Goal: Task Accomplishment & Management: Manage account settings

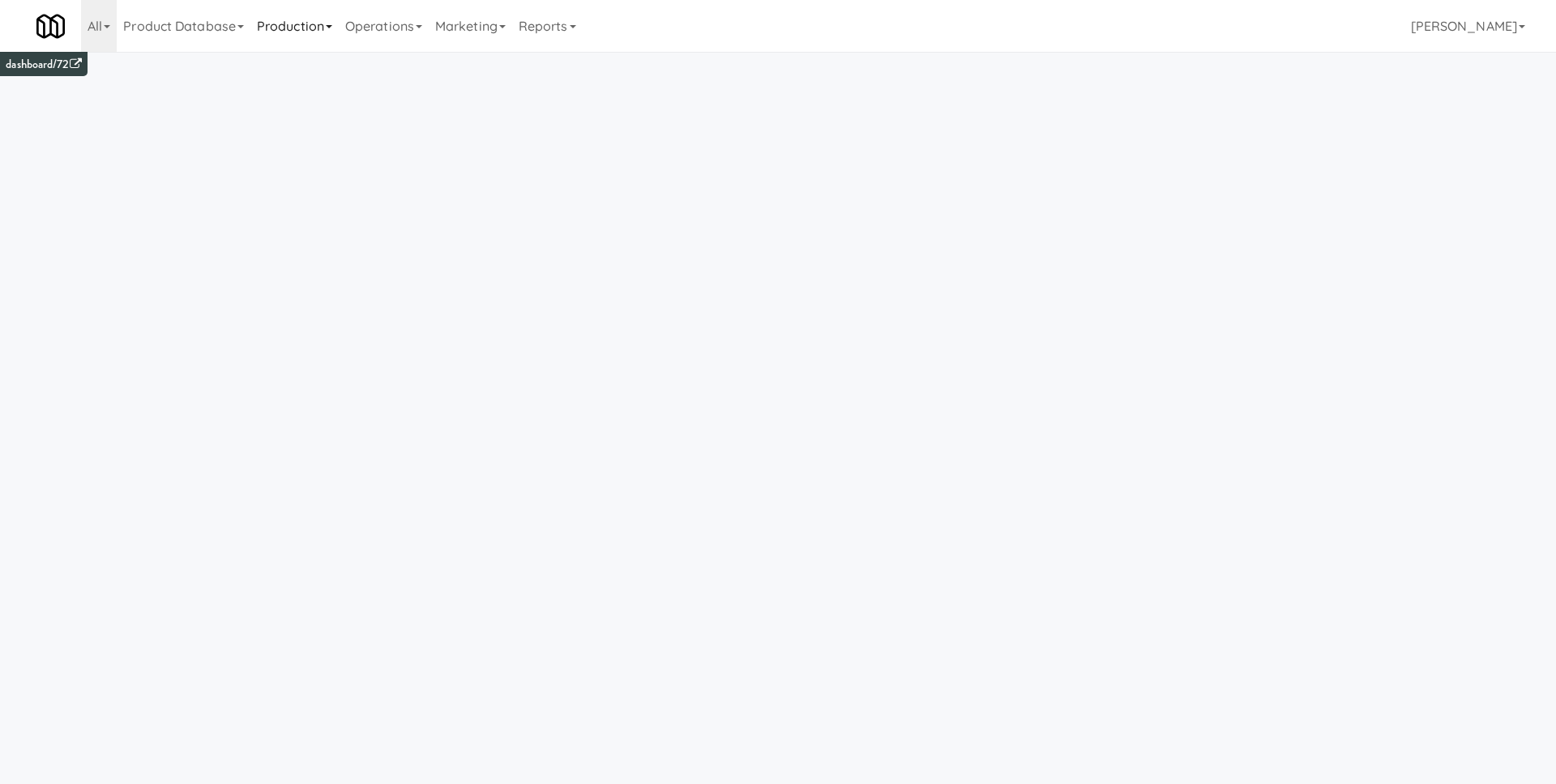
click at [318, 36] on link "Production" at bounding box center [295, 26] width 88 height 52
click at [374, 36] on link "Operations" at bounding box center [384, 26] width 90 height 52
click at [412, 328] on link "Vision Orders" at bounding box center [403, 336] width 129 height 29
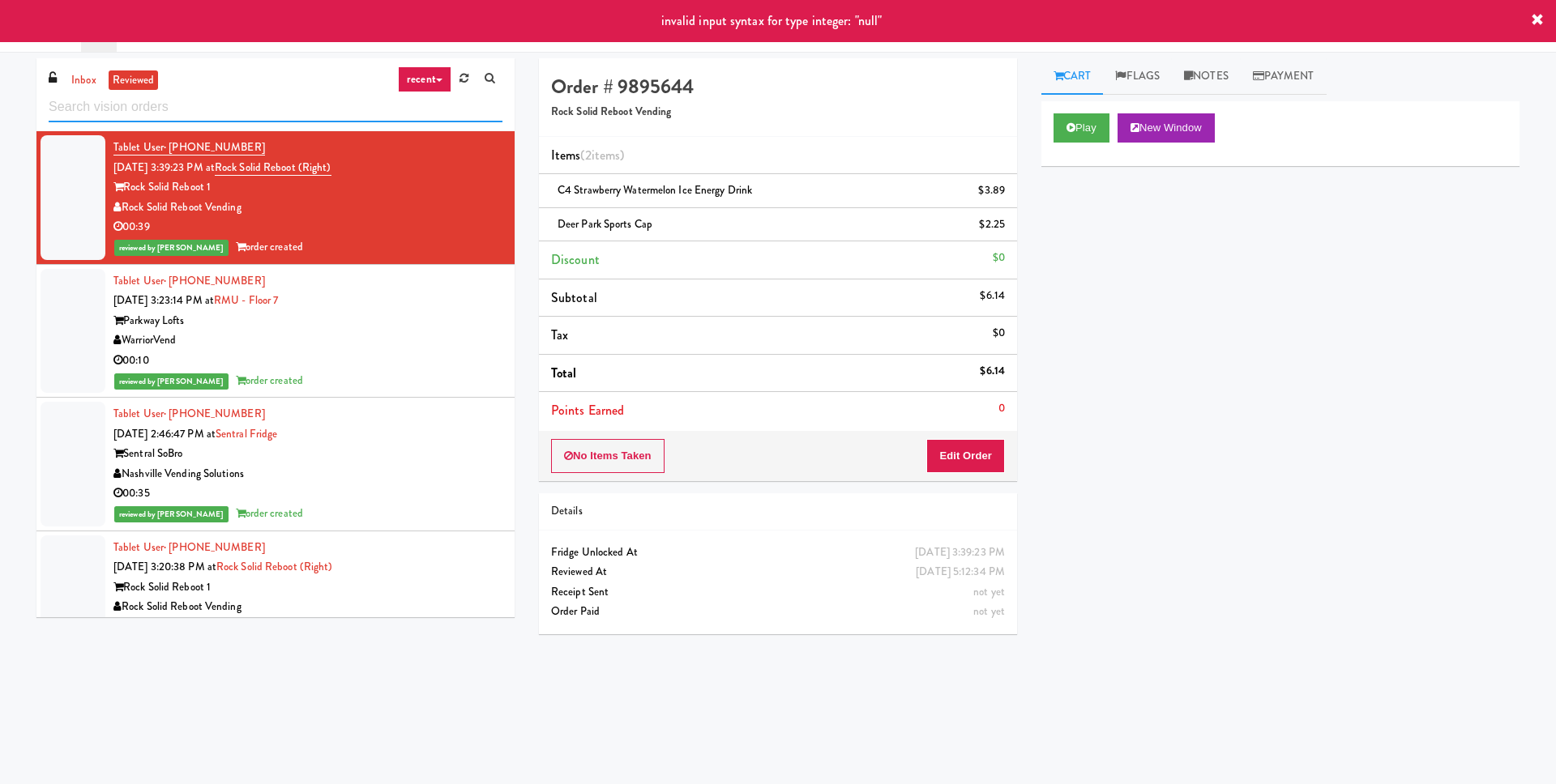
click at [222, 106] on input "text" at bounding box center [275, 107] width 454 height 30
paste input "630,004"
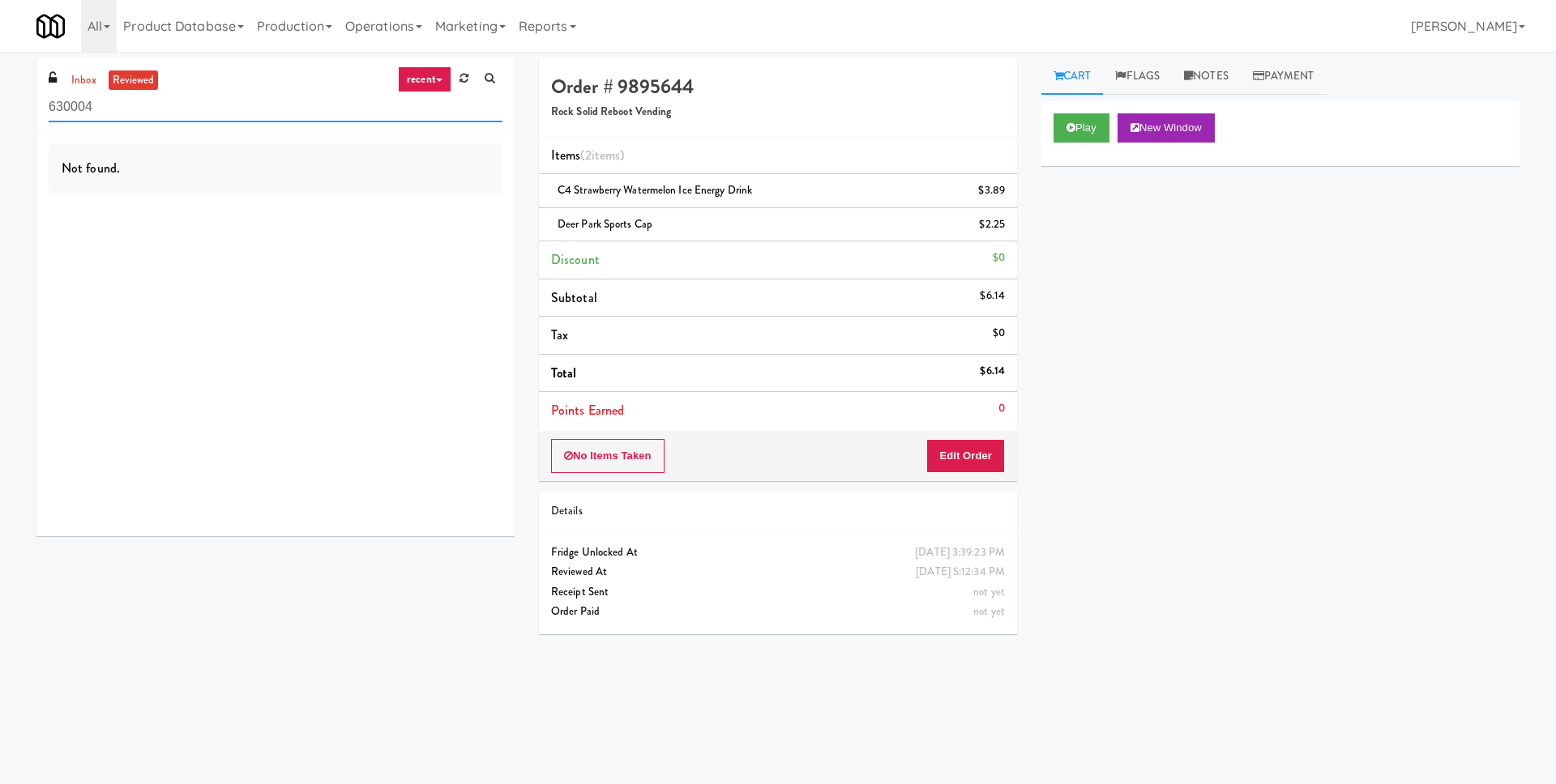
type input "630004"
click at [88, 82] on link "inbox" at bounding box center [84, 80] width 33 height 21
click at [155, 111] on input "630004" at bounding box center [275, 107] width 454 height 30
paste input "630004"
type input "630004"
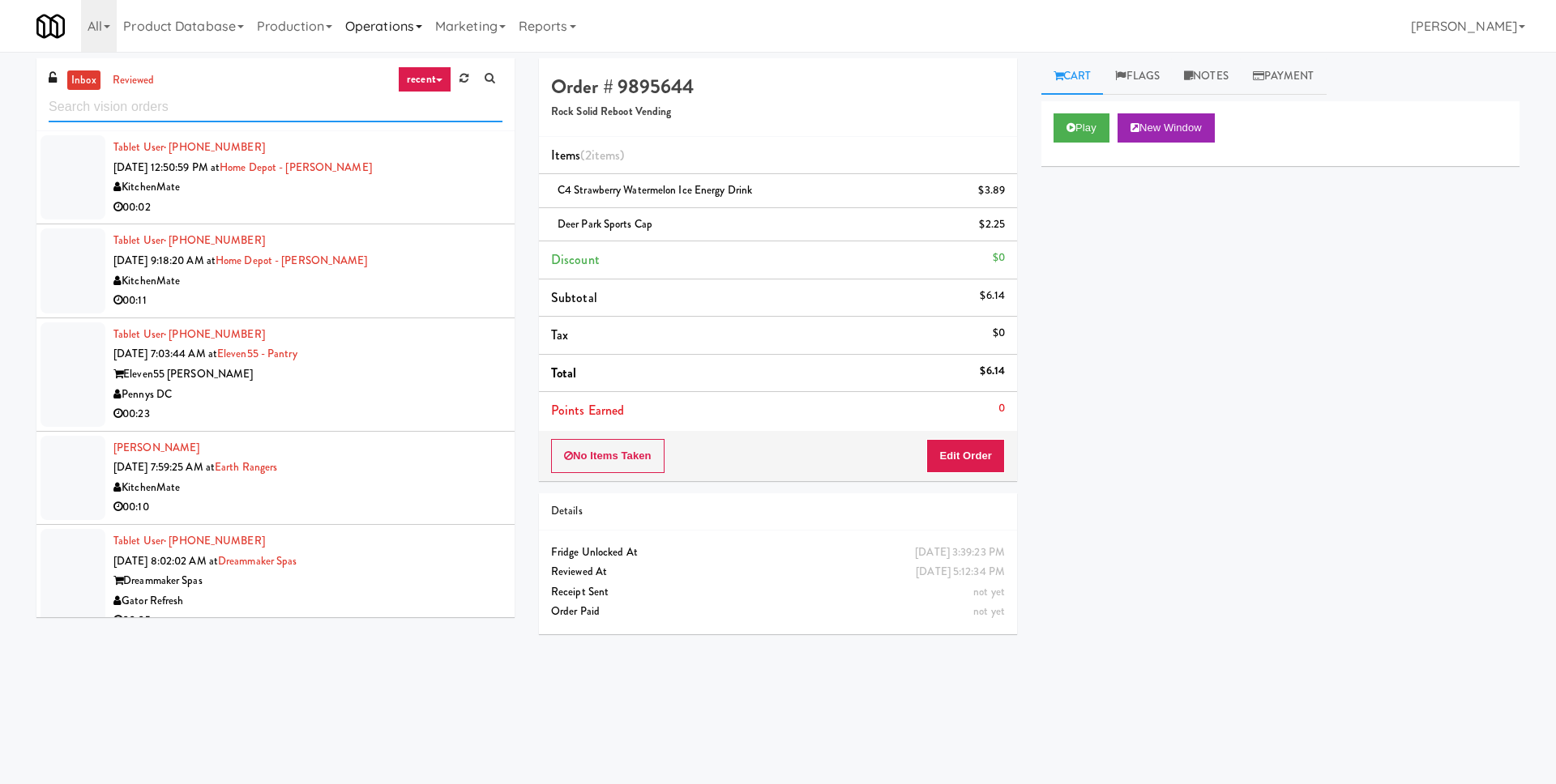
paste input "630004"
type input "630004"
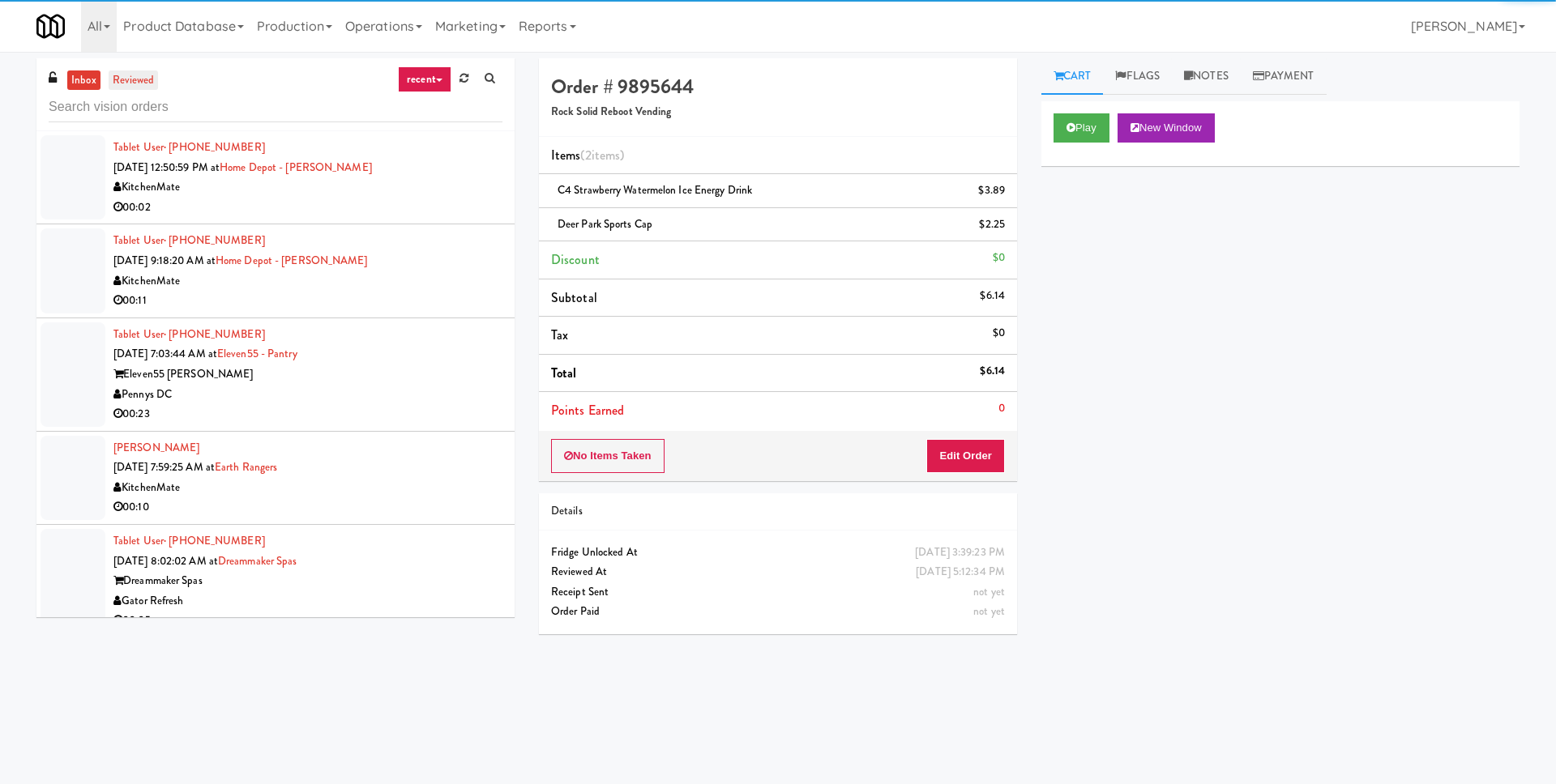
click at [112, 76] on link "reviewed" at bounding box center [134, 80] width 50 height 21
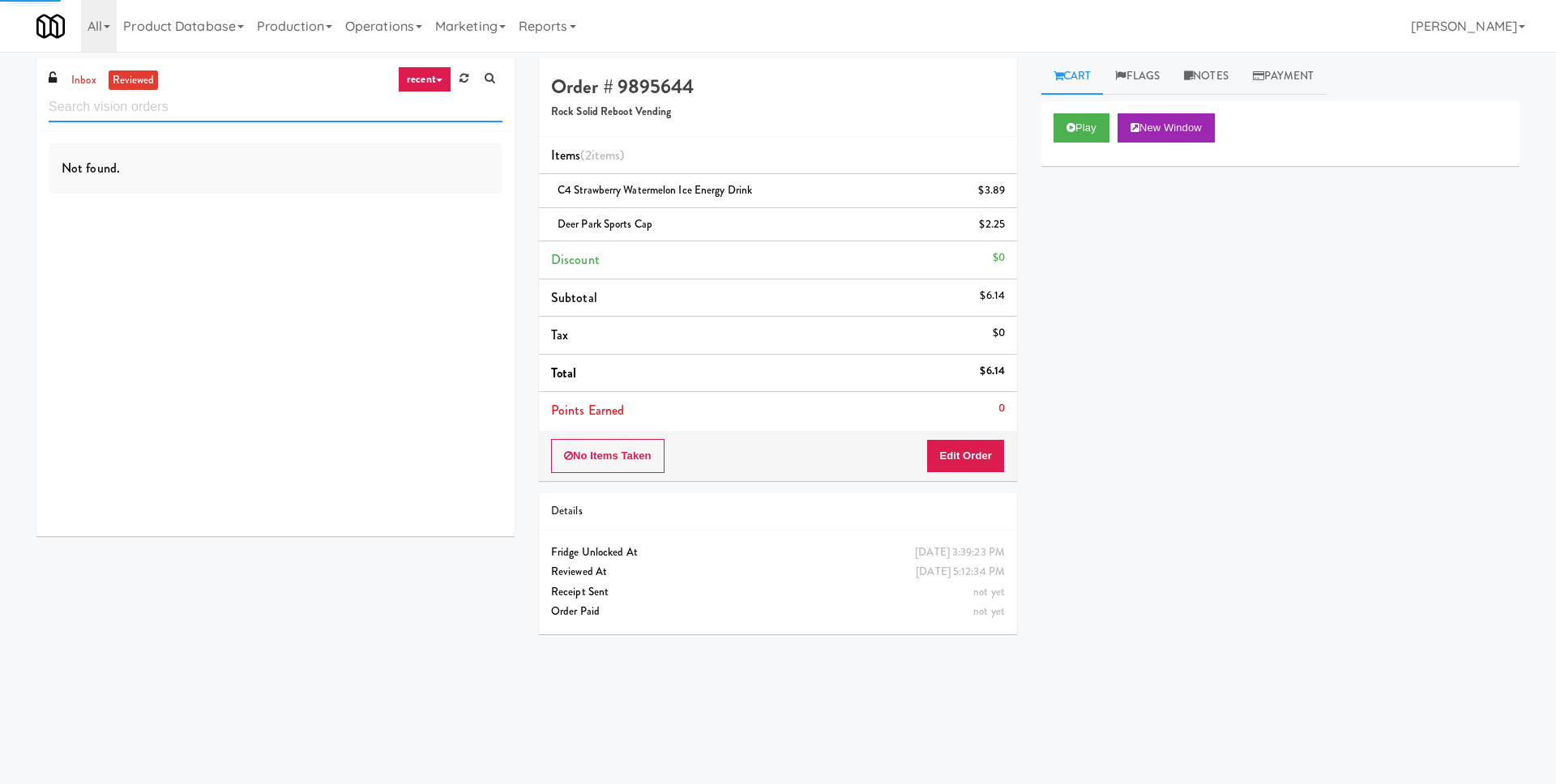
click at [121, 108] on input "text" at bounding box center [275, 107] width 454 height 30
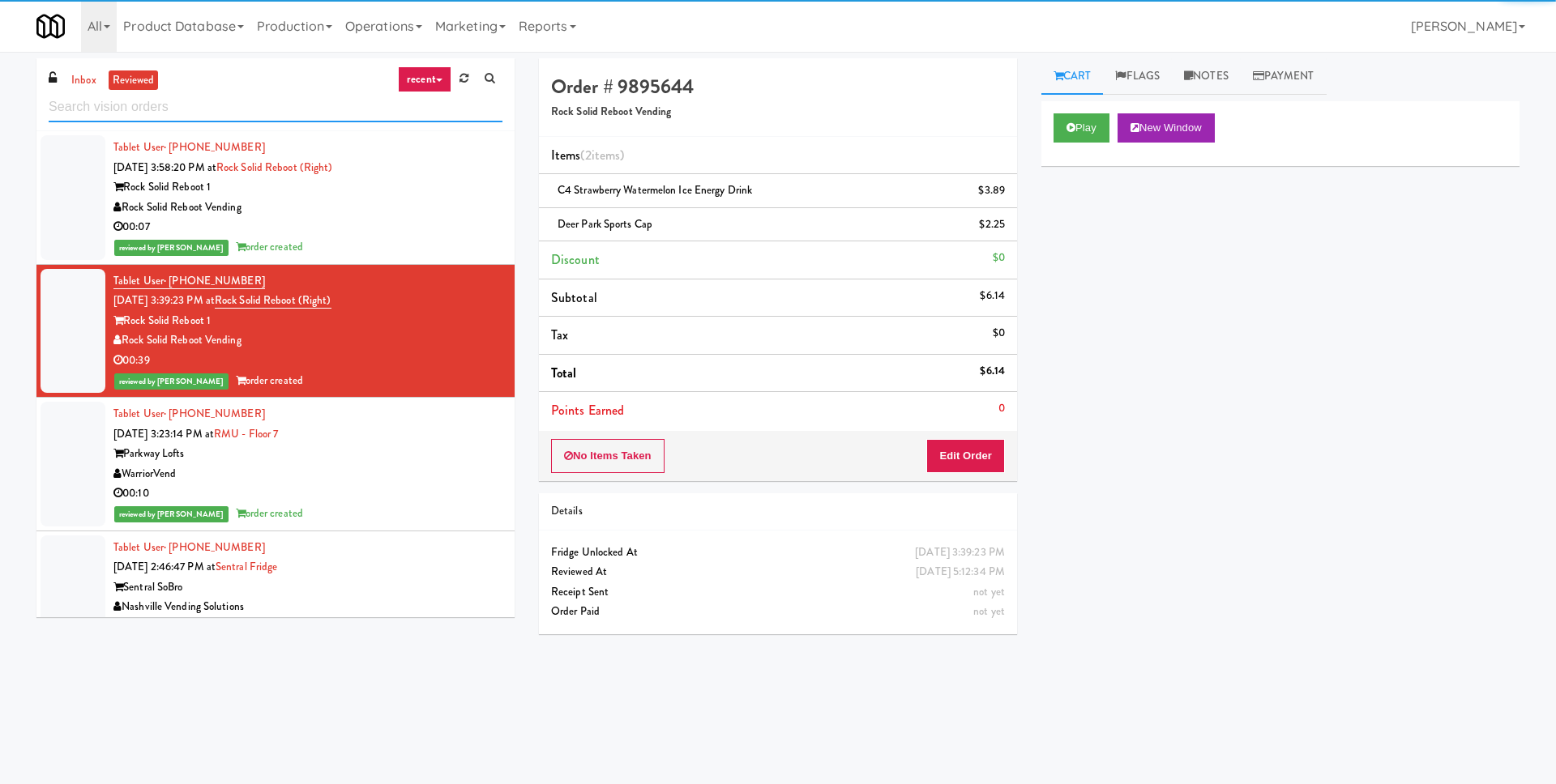
paste input "630004"
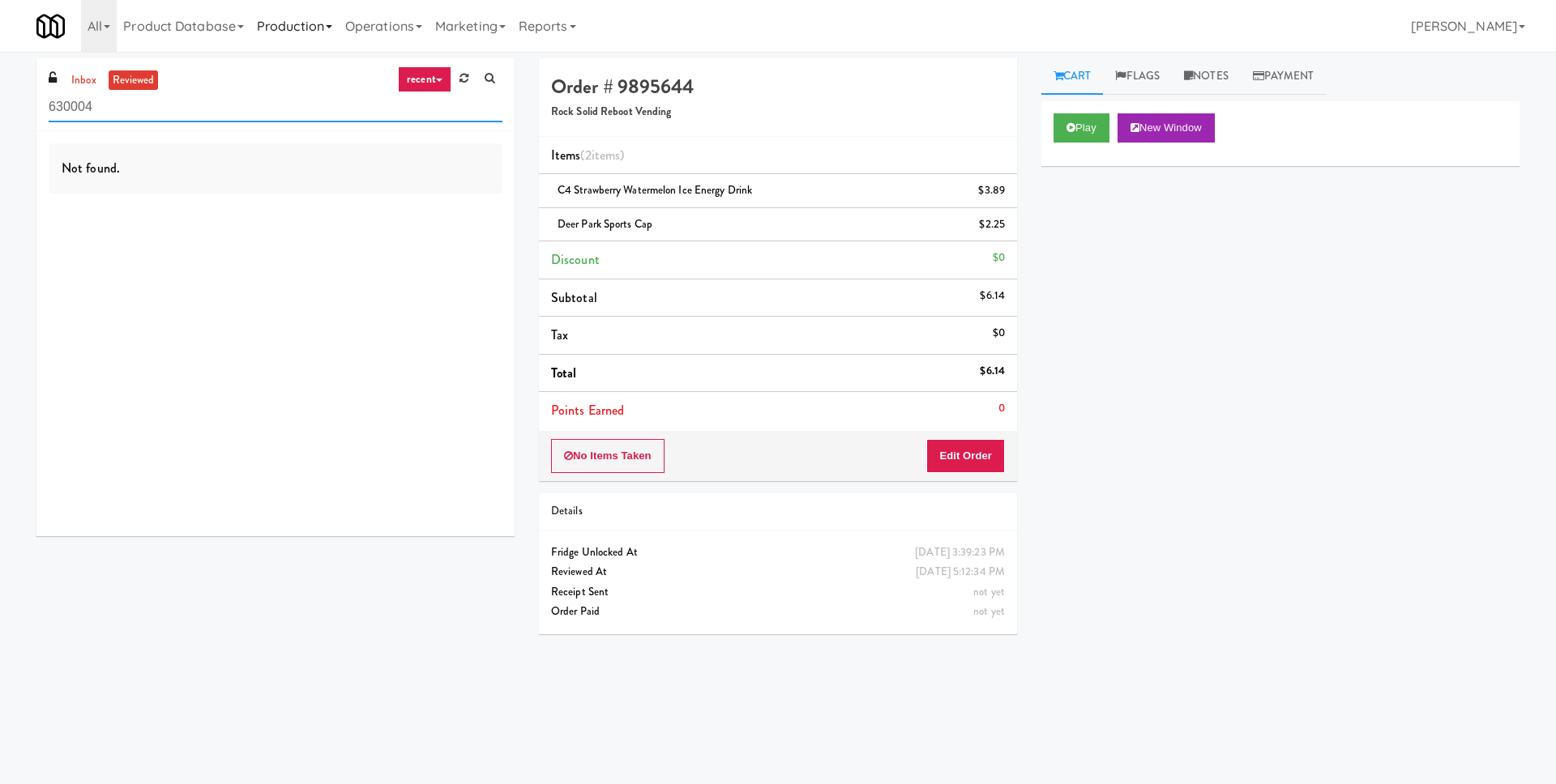
type input "630004"
click at [641, 84] on h4 "Order # 9895644" at bounding box center [777, 86] width 454 height 21
copy h4 "9895644"
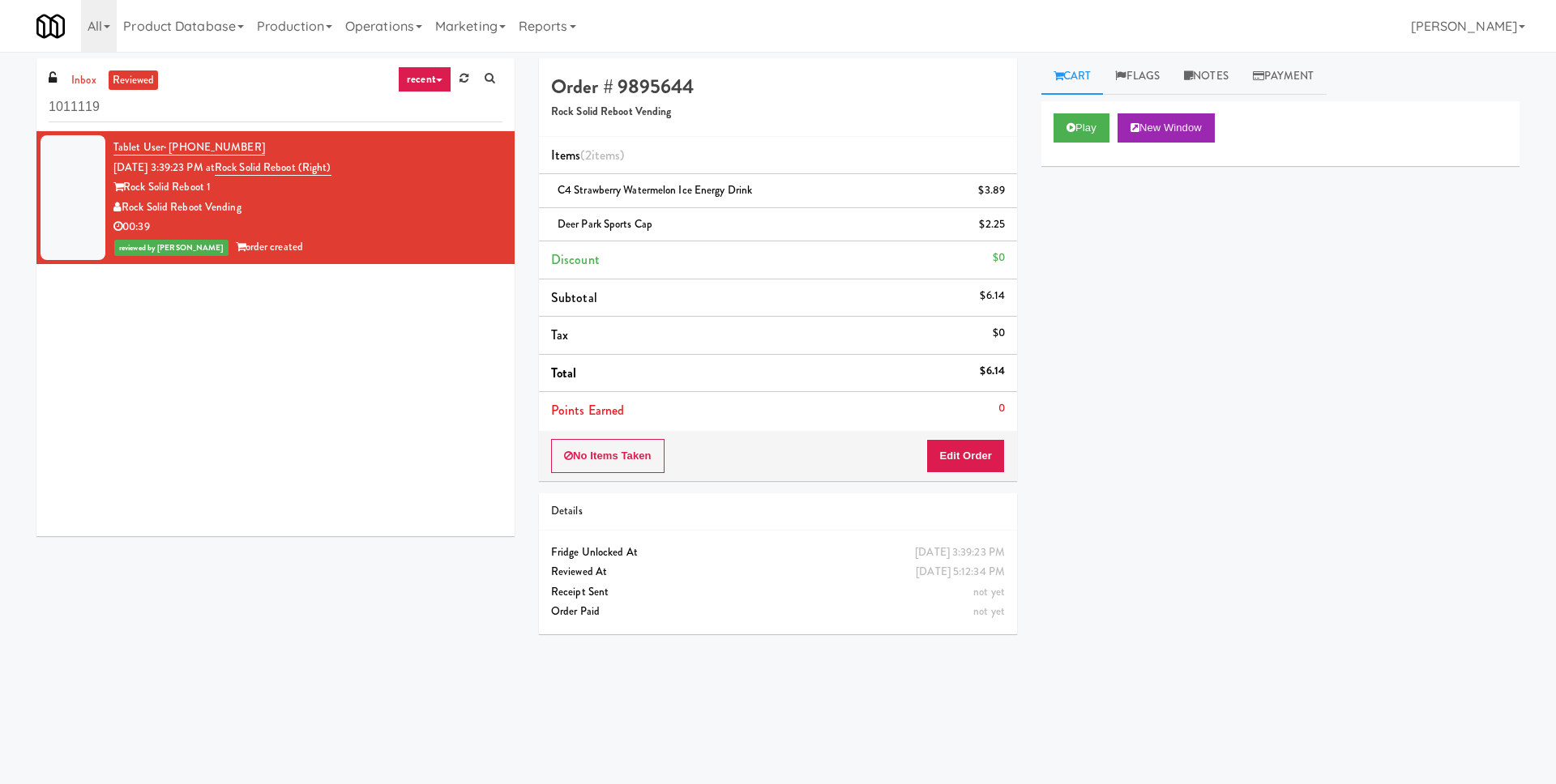
click at [416, 216] on div "Rock Solid Reboot Vending" at bounding box center [307, 207] width 389 height 21
click at [359, 24] on link "Operations" at bounding box center [384, 26] width 90 height 52
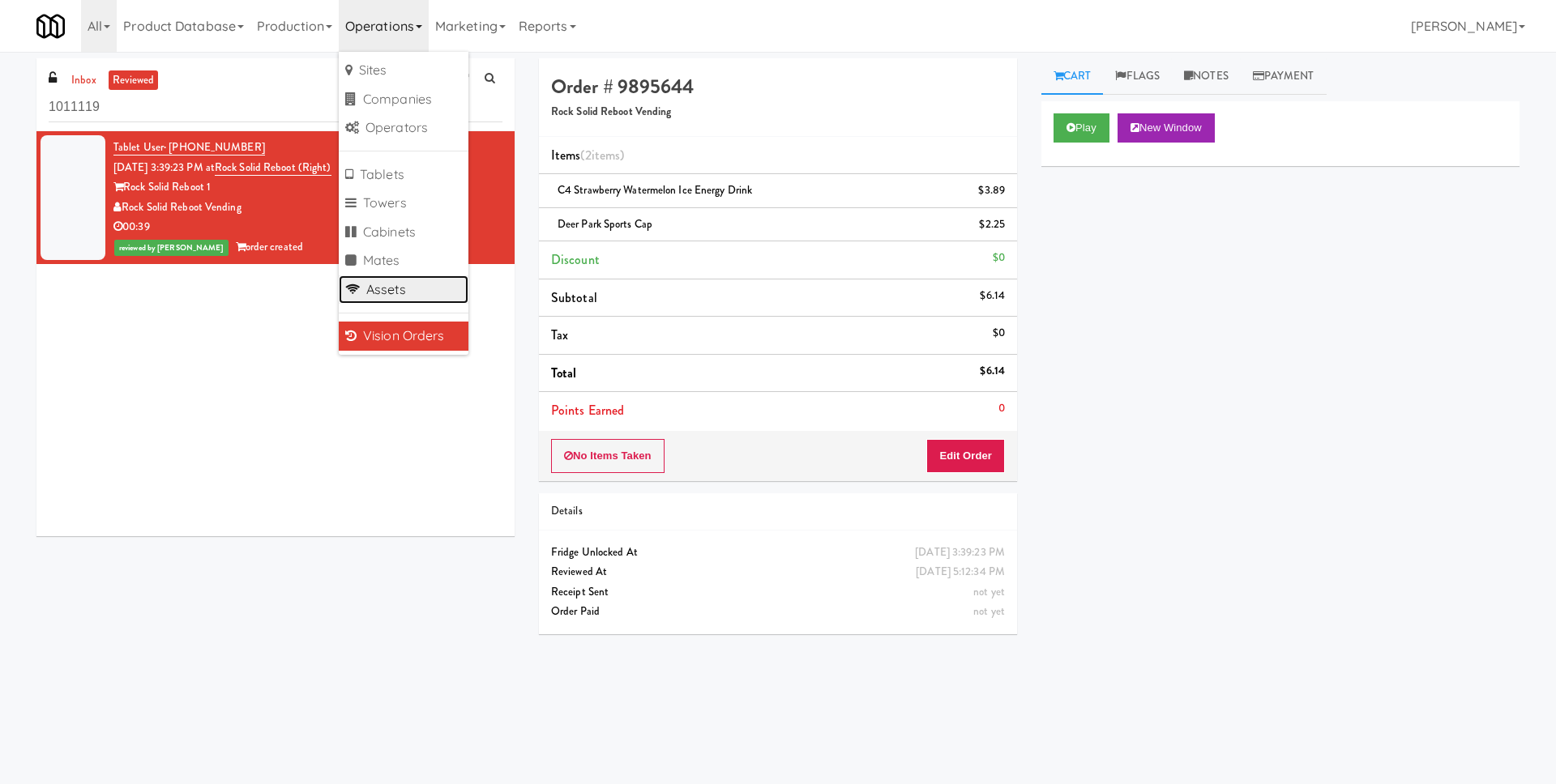
click at [410, 287] on link "Assets" at bounding box center [403, 290] width 129 height 29
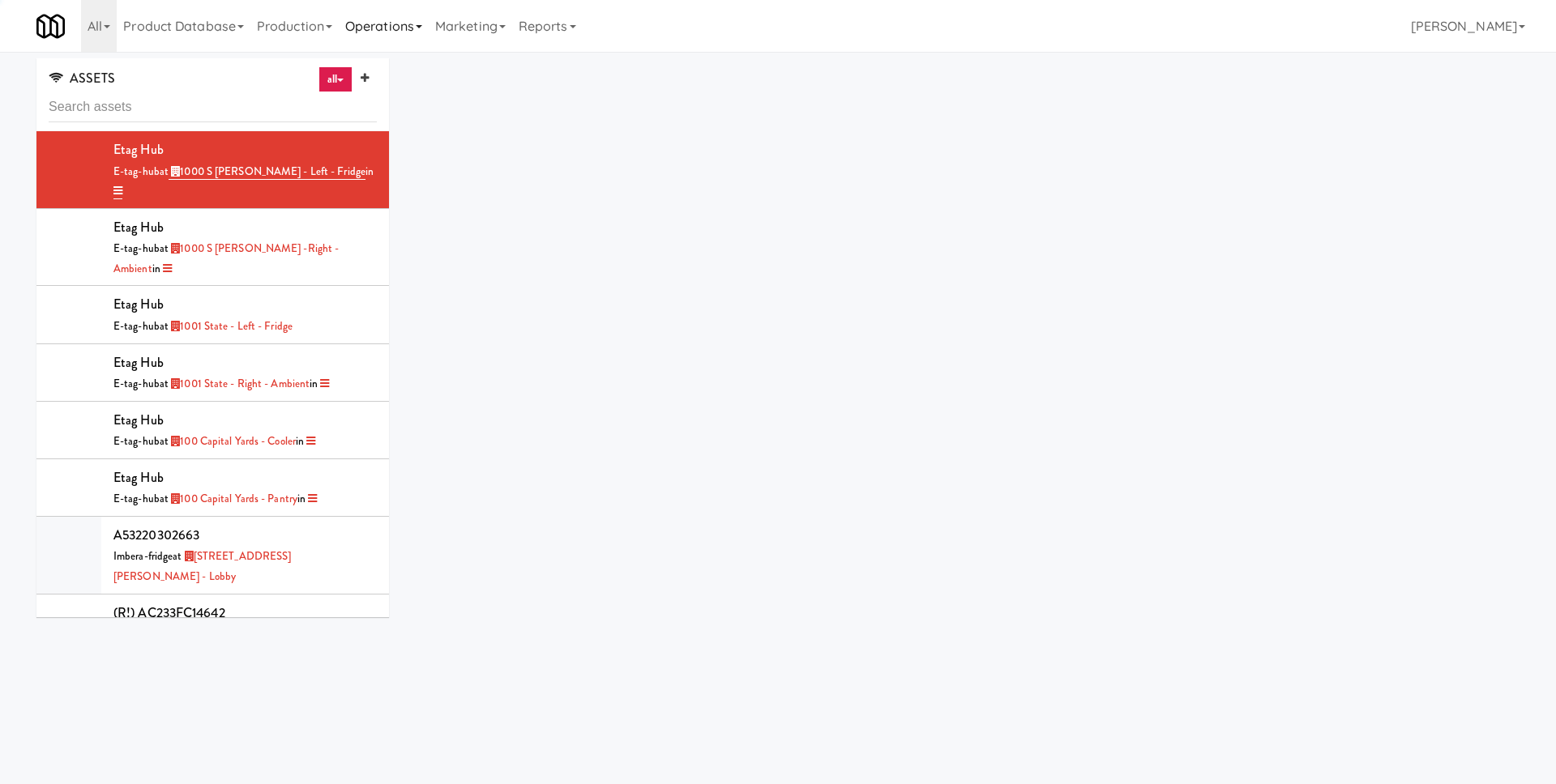
click at [393, 35] on link "Operations" at bounding box center [384, 26] width 90 height 52
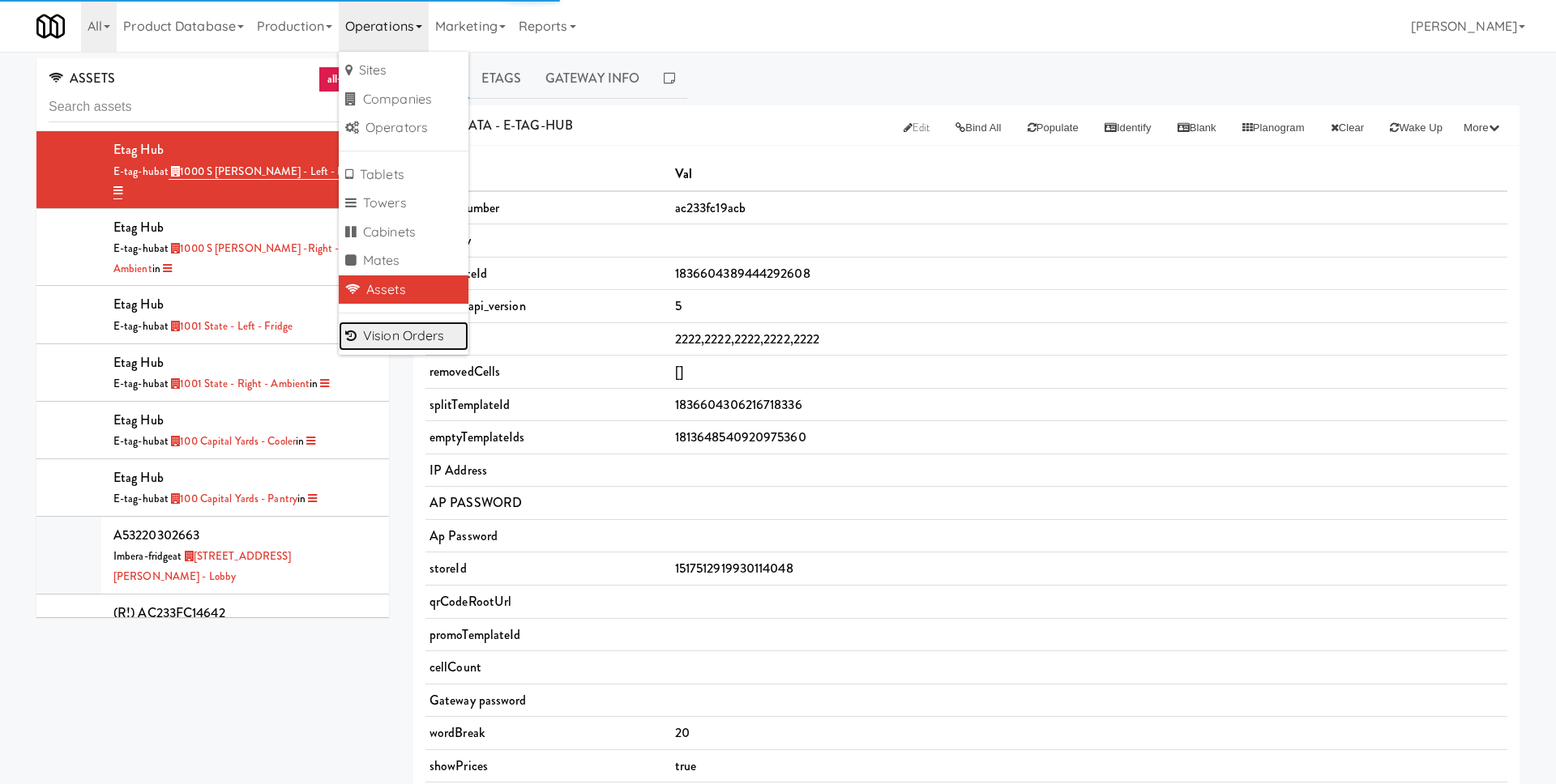
click at [430, 336] on link "Vision Orders" at bounding box center [403, 336] width 129 height 29
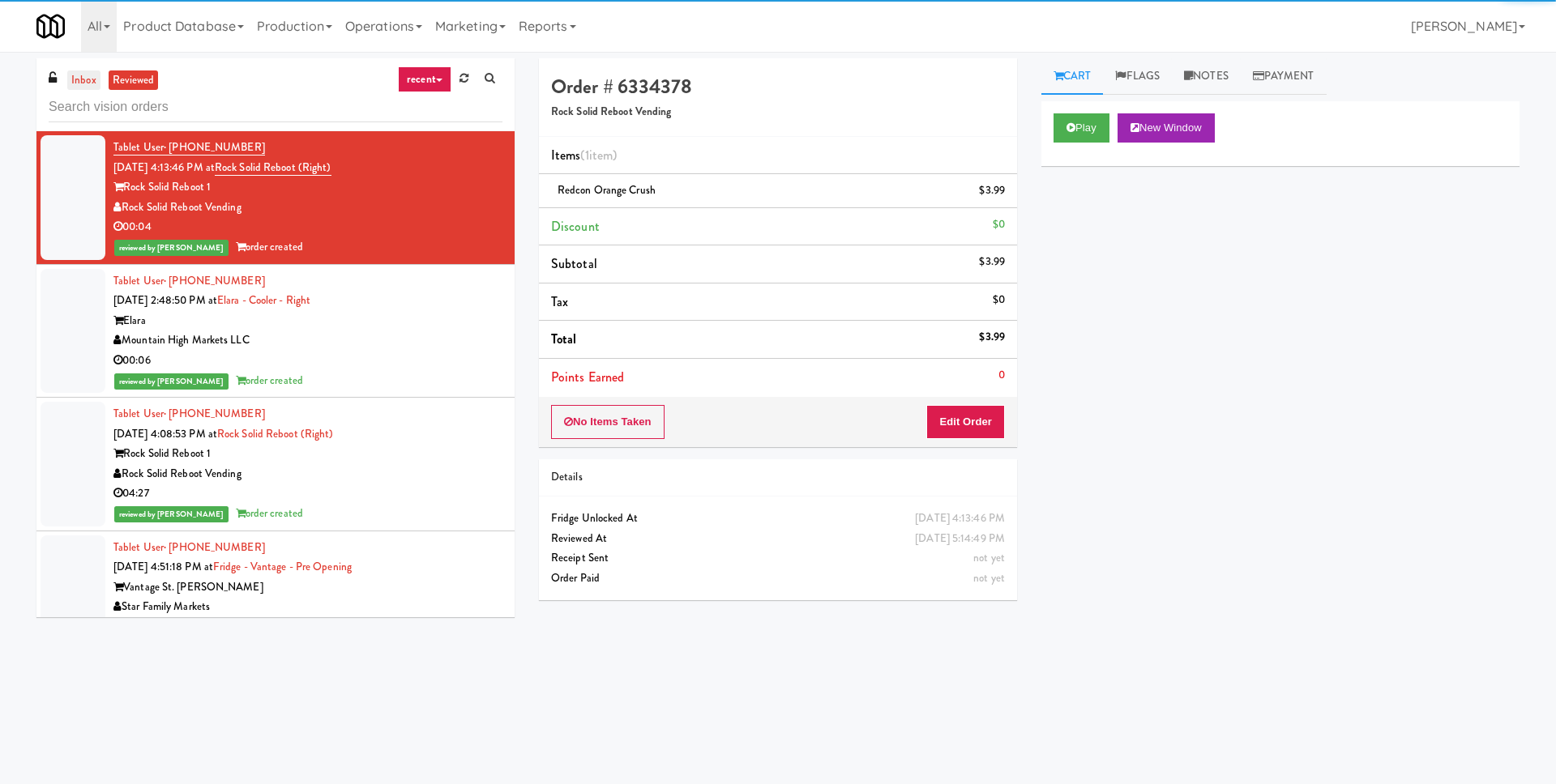
click at [87, 81] on link "inbox" at bounding box center [84, 80] width 33 height 21
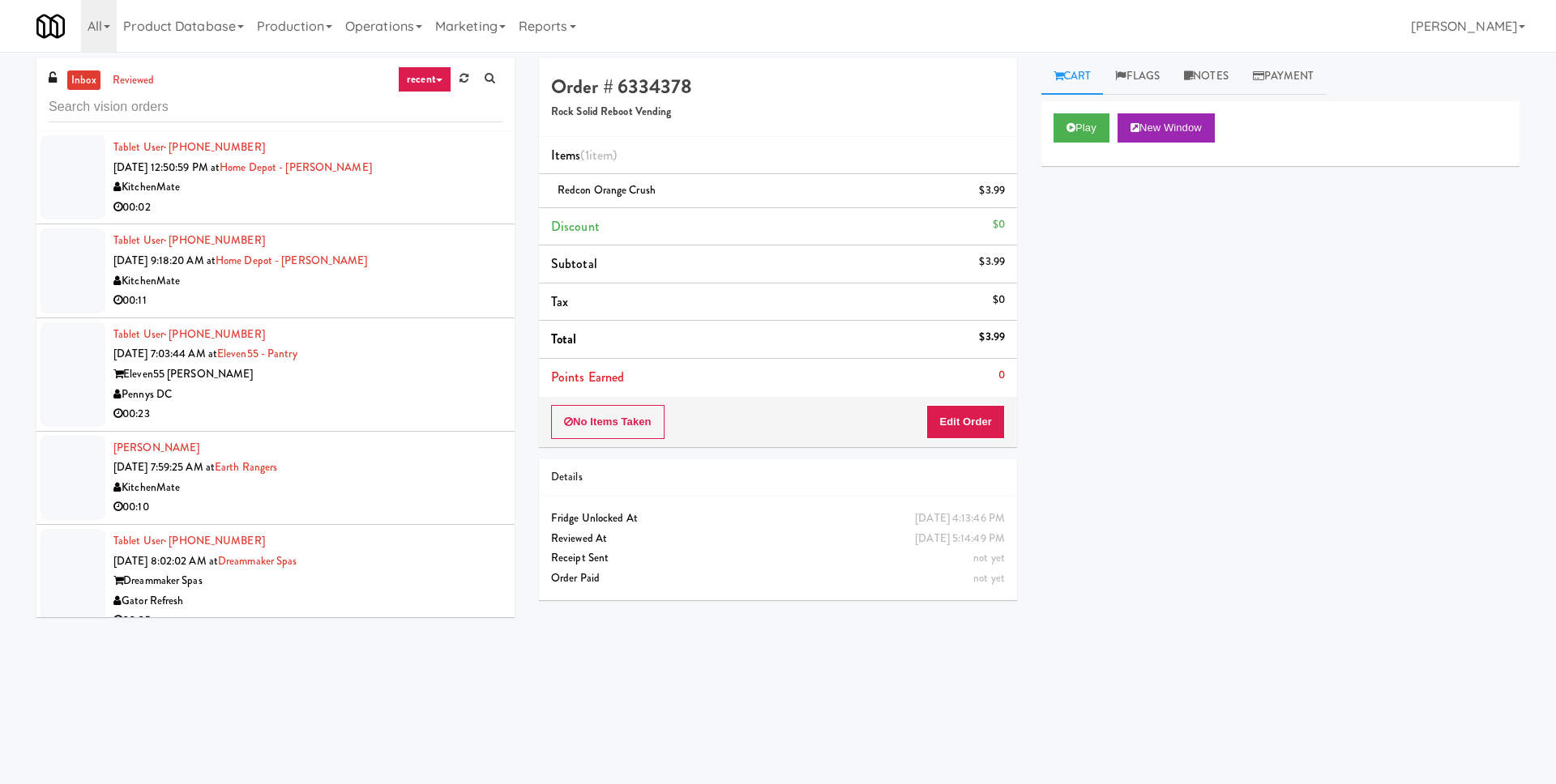
click at [344, 207] on div "00:02" at bounding box center [307, 207] width 389 height 21
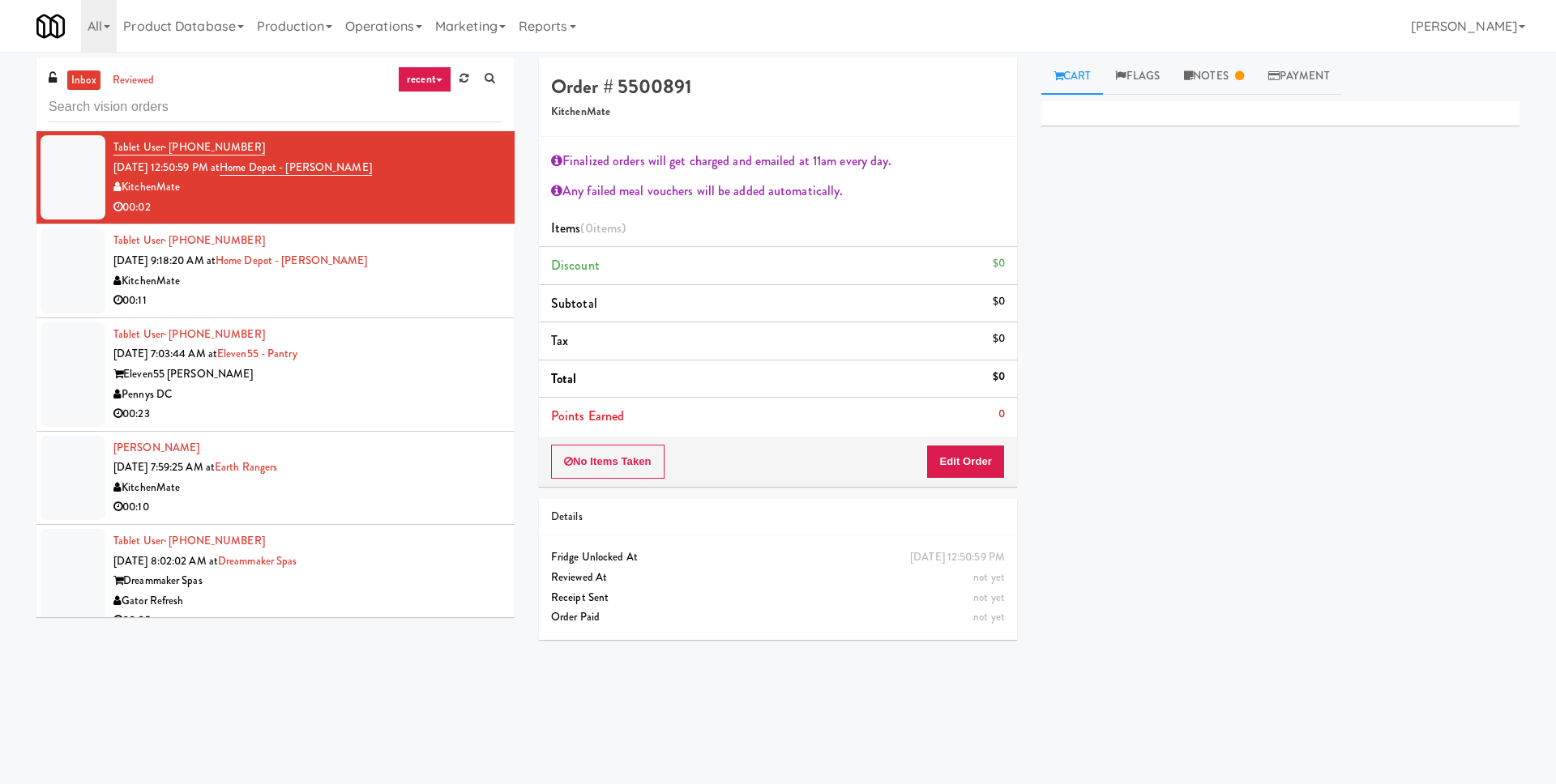
click at [411, 260] on div "Tablet User · (437) 986-7586 [DATE] 9:18:20 AM at [GEOGRAPHIC_DATA] - [PERSON_N…" at bounding box center [307, 270] width 389 height 79
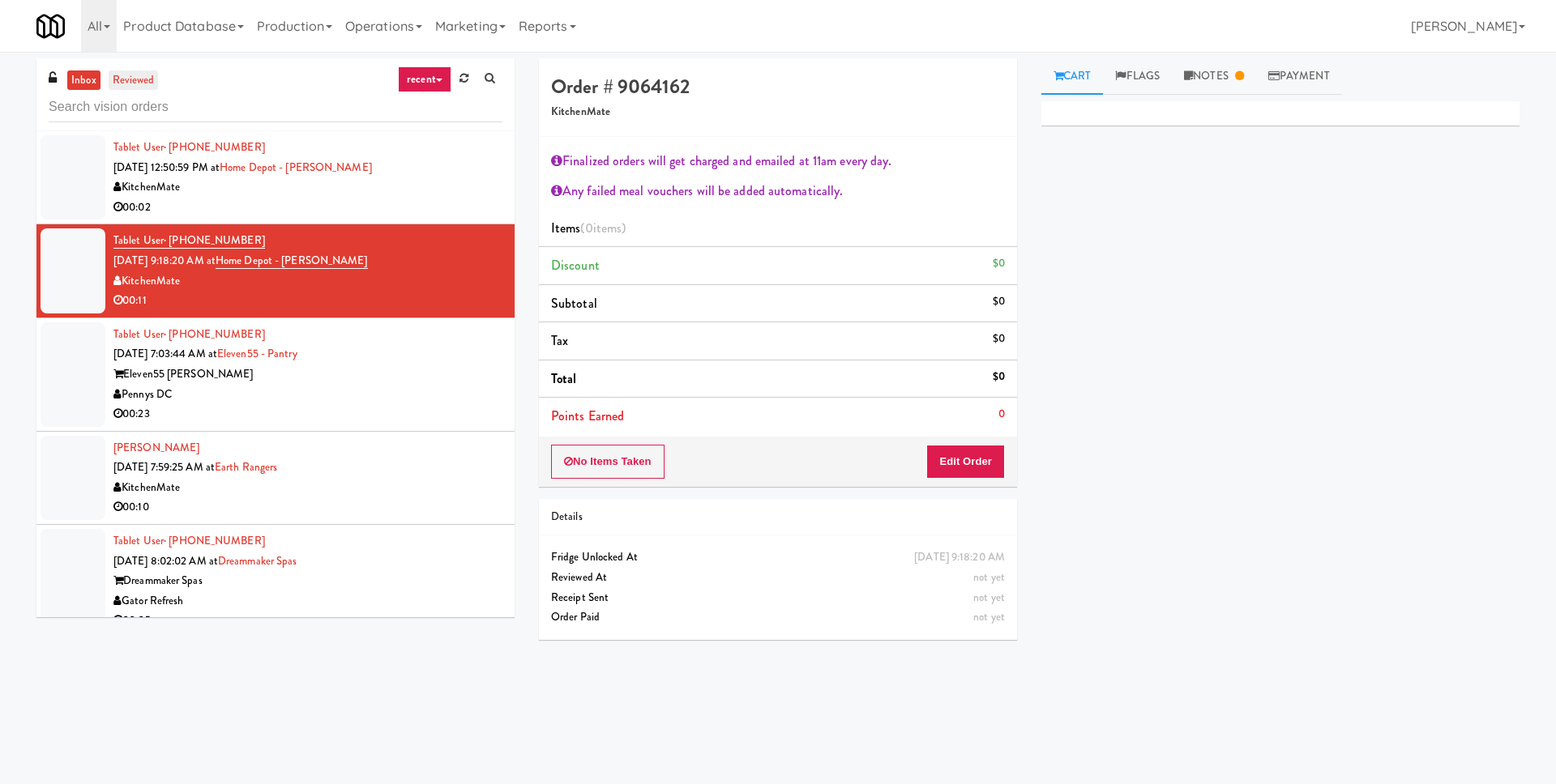
click at [137, 84] on link "reviewed" at bounding box center [134, 80] width 50 height 21
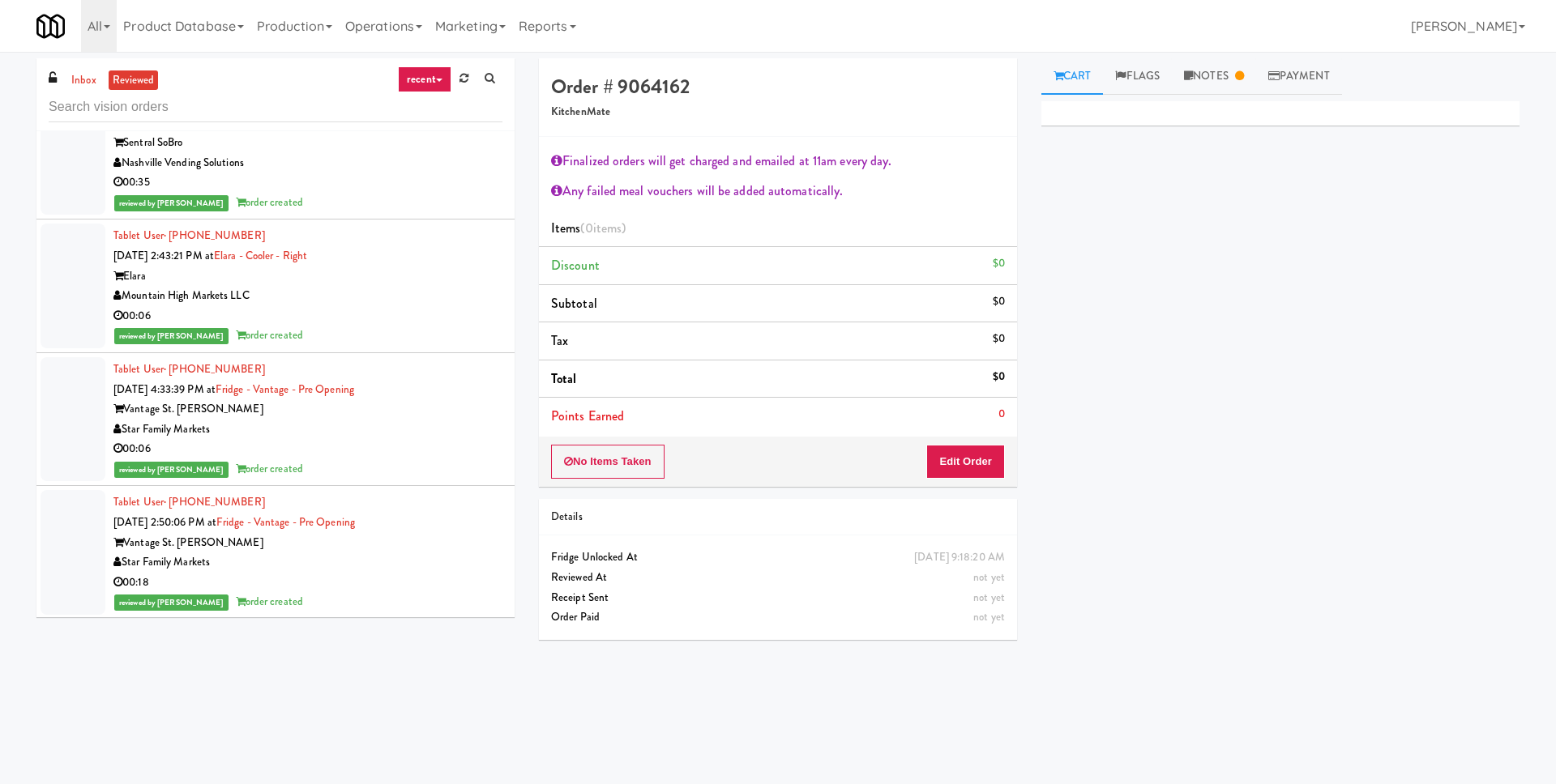
scroll to position [4, 0]
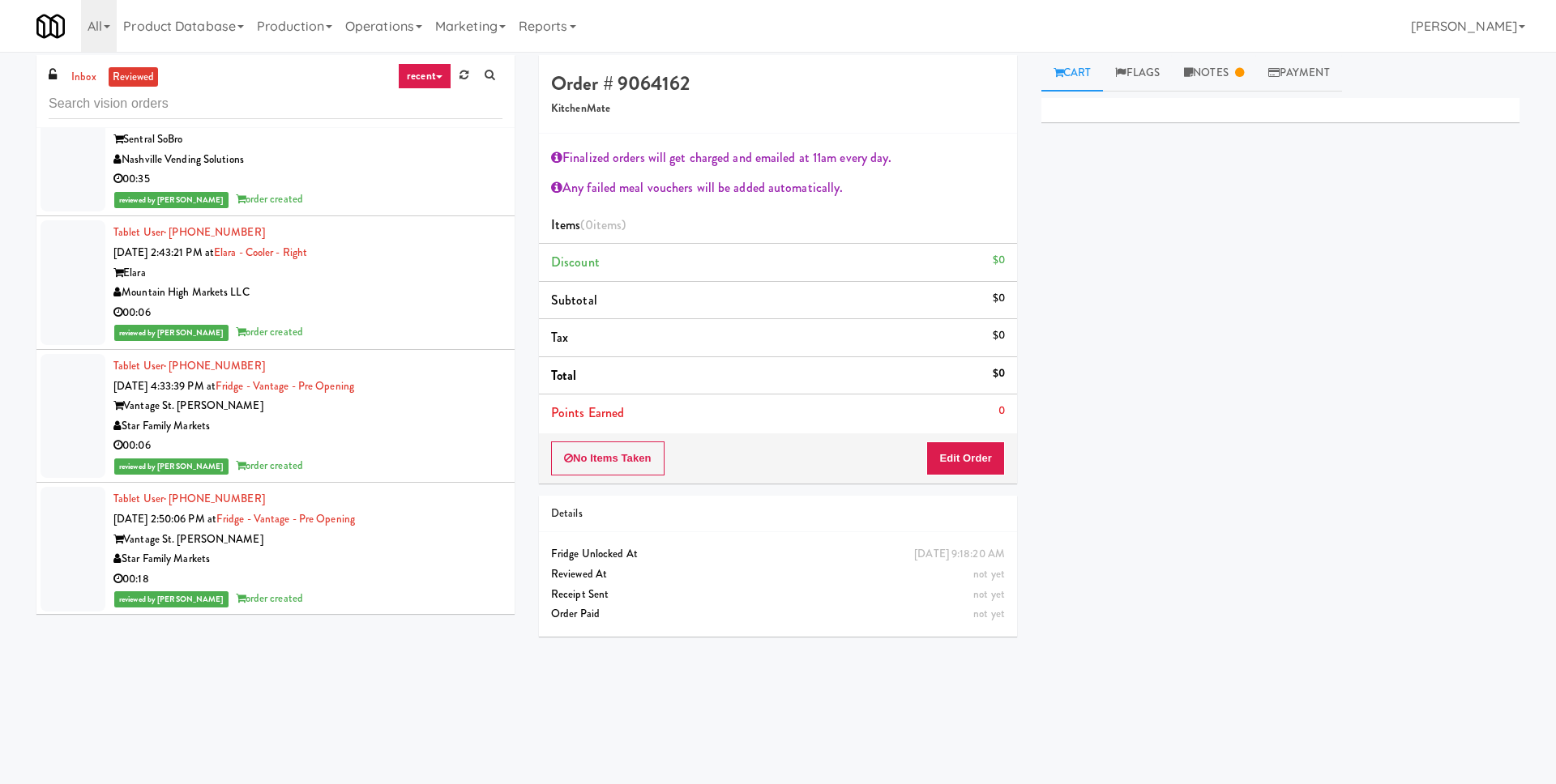
click at [438, 75] on link "recent" at bounding box center [425, 75] width 54 height 26
click at [429, 104] on link "all" at bounding box center [438, 108] width 129 height 29
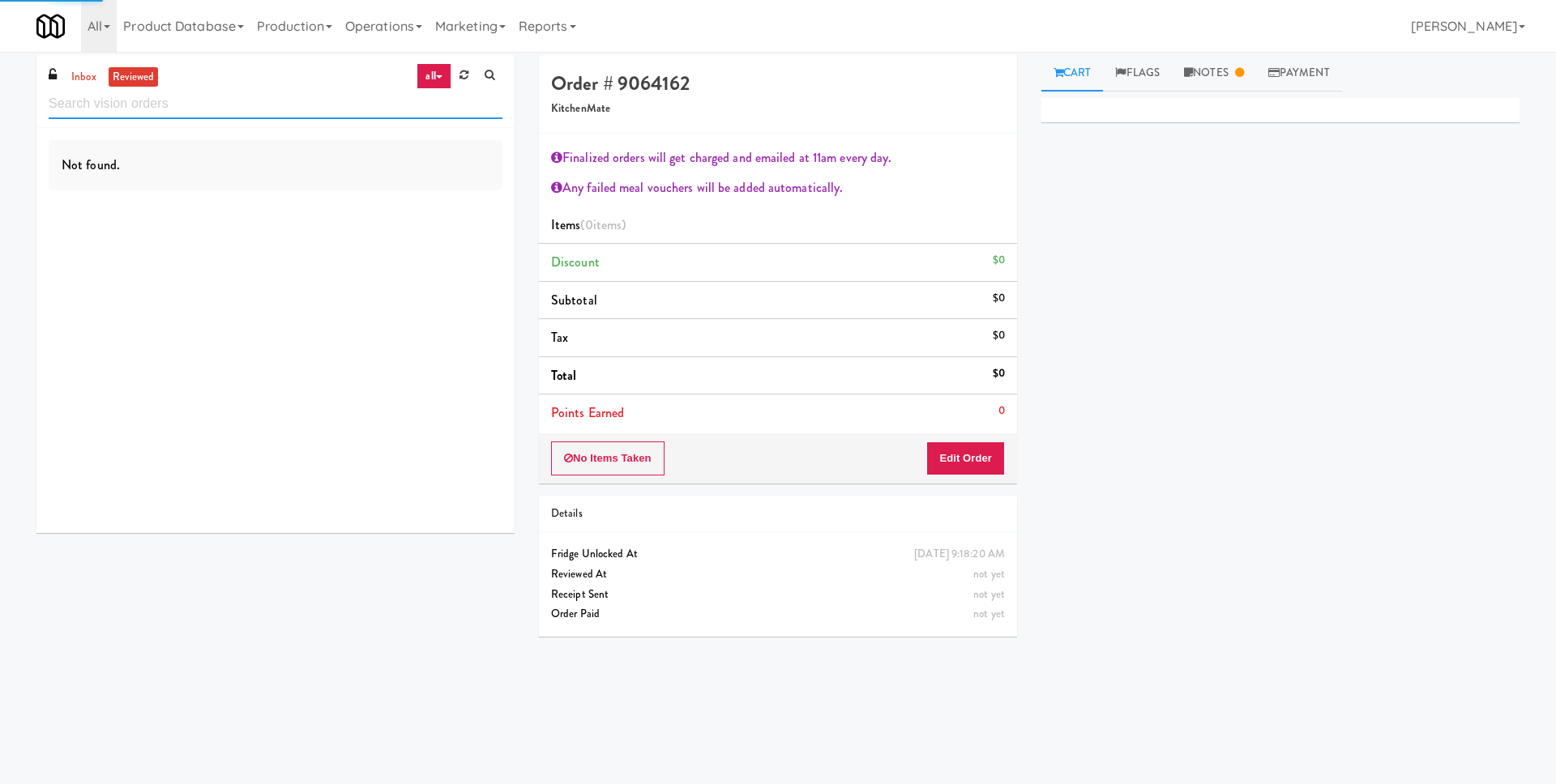
click at [247, 111] on input "text" at bounding box center [275, 103] width 454 height 30
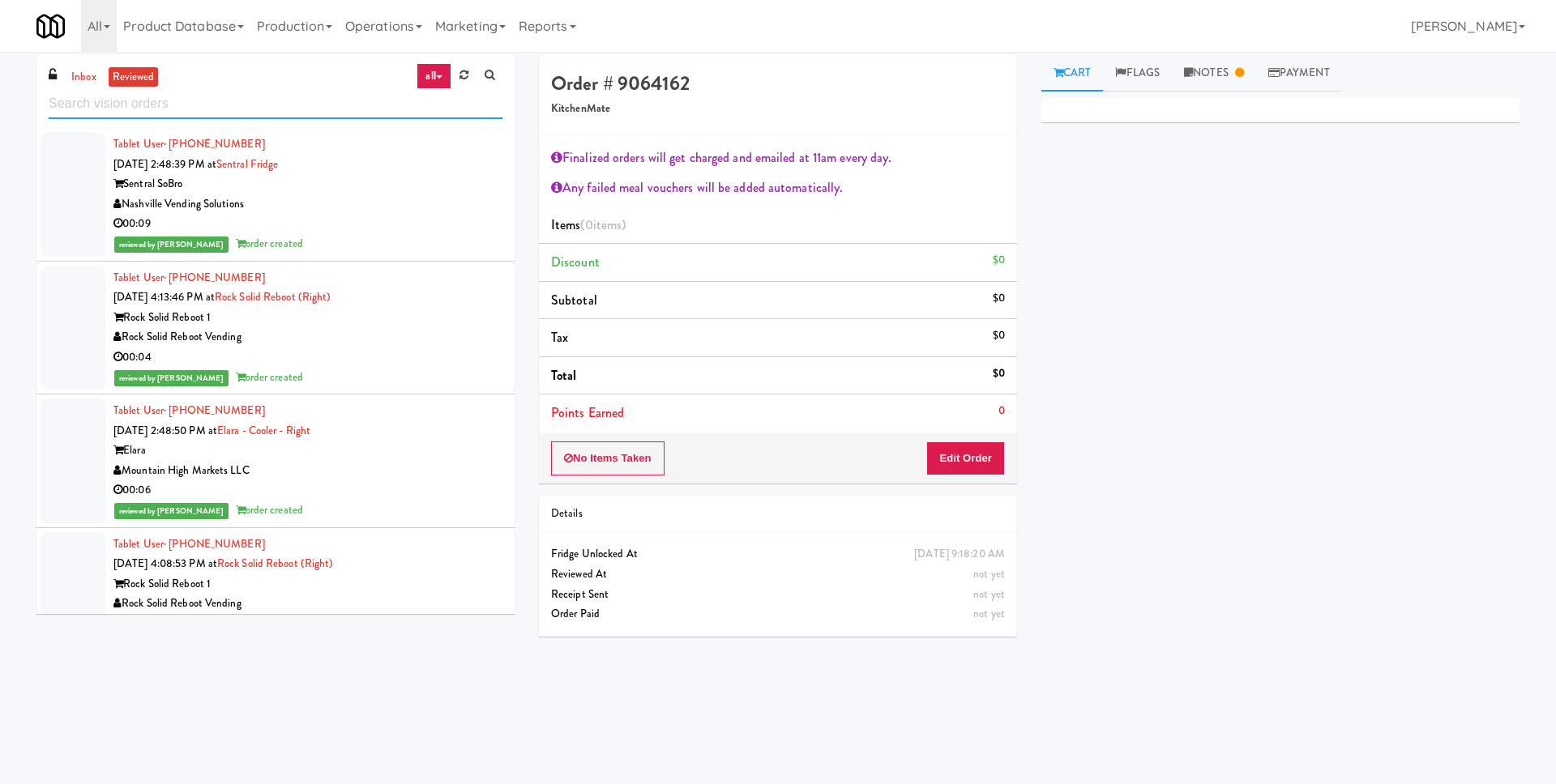
click at [251, 104] on input "text" at bounding box center [275, 103] width 454 height 30
paste input "630,004"
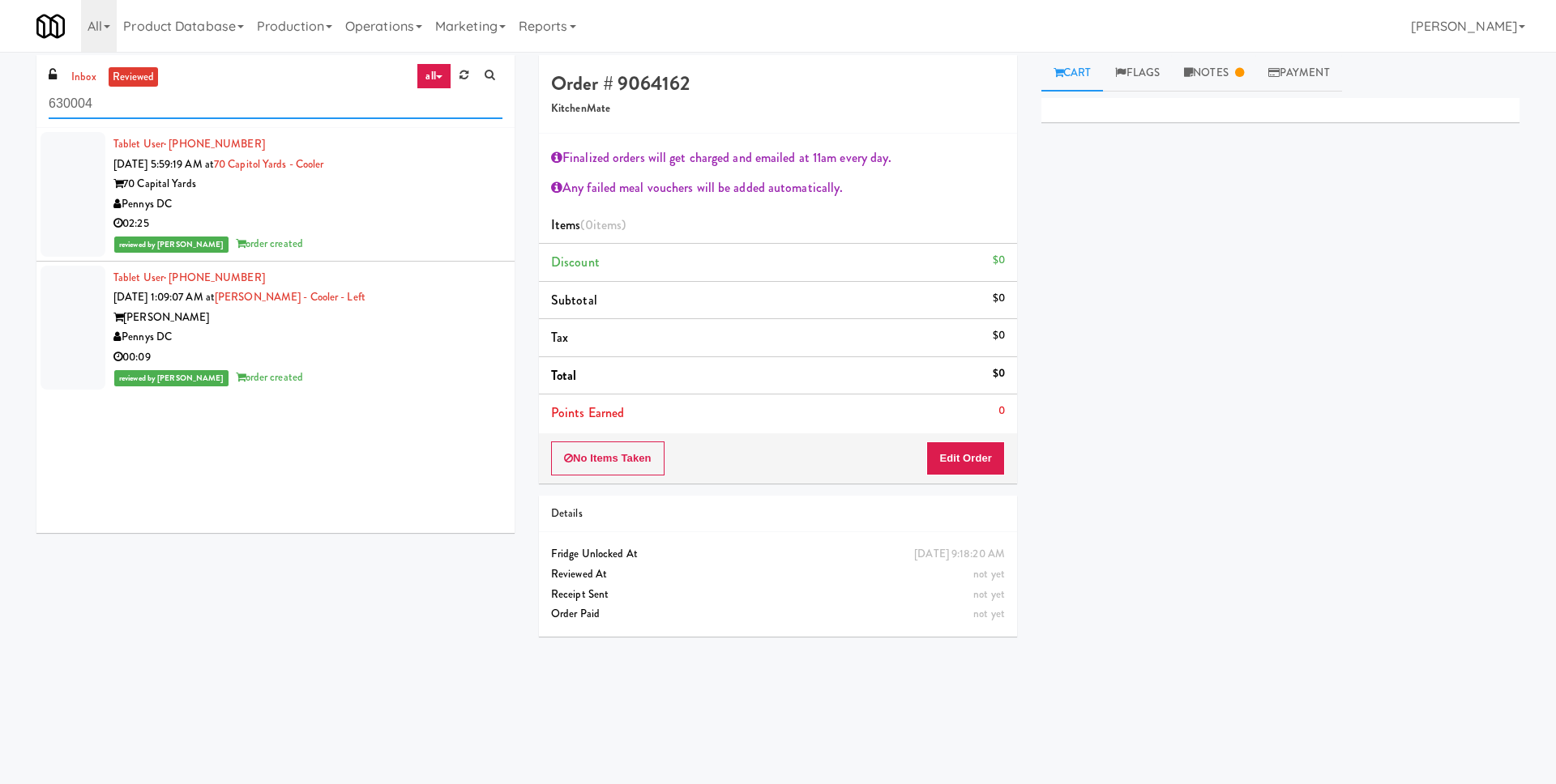
type input "630004"
click at [407, 219] on div "02:25" at bounding box center [307, 224] width 389 height 21
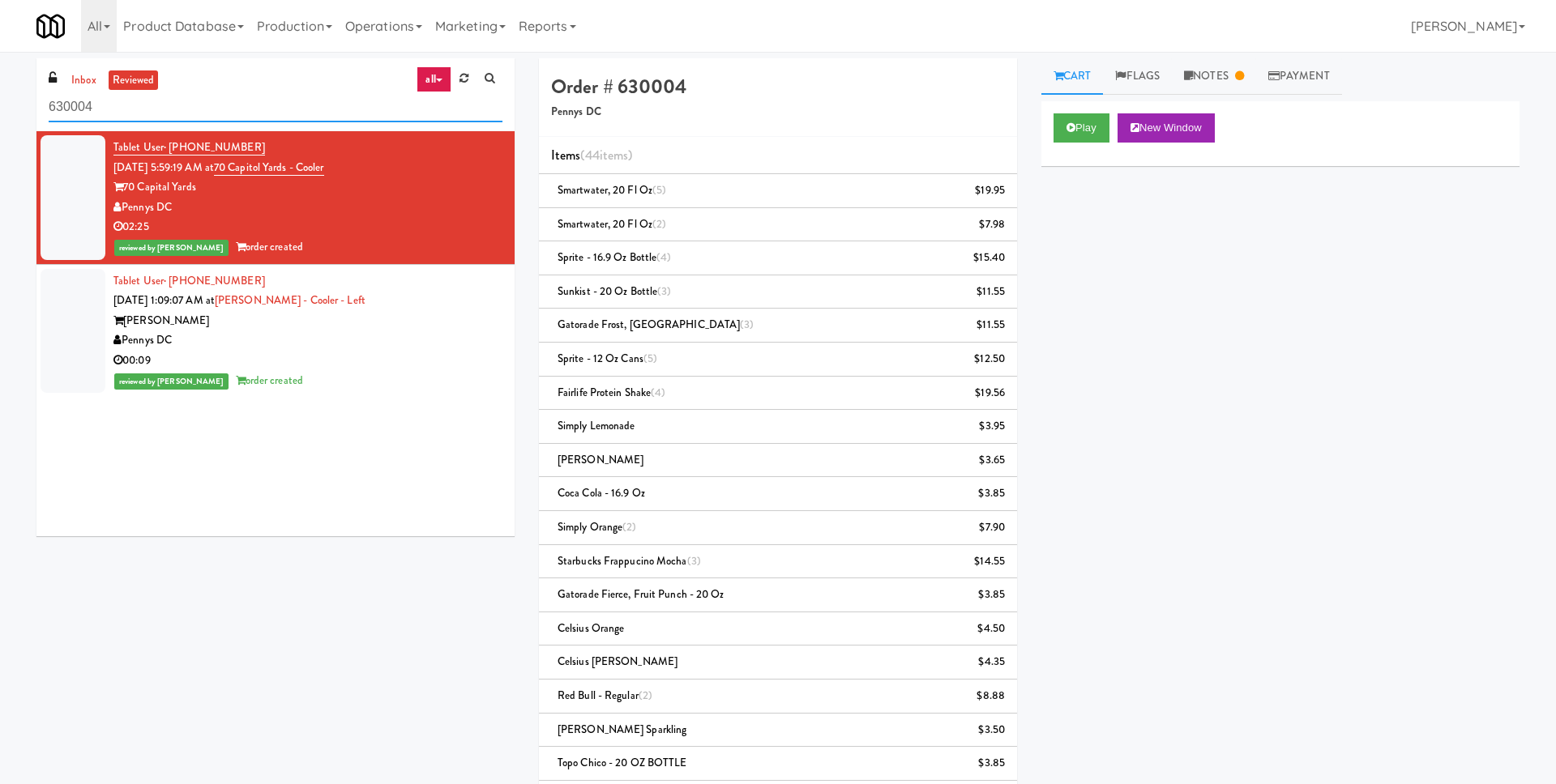
drag, startPoint x: 101, startPoint y: 106, endPoint x: 21, endPoint y: 102, distance: 80.1
click at [21, 102] on div "inbox reviewed all all unclear take inventory issue suspicious failed recent 63…" at bounding box center [778, 656] width 1556 height 1194
click at [1072, 129] on icon at bounding box center [1071, 128] width 9 height 11
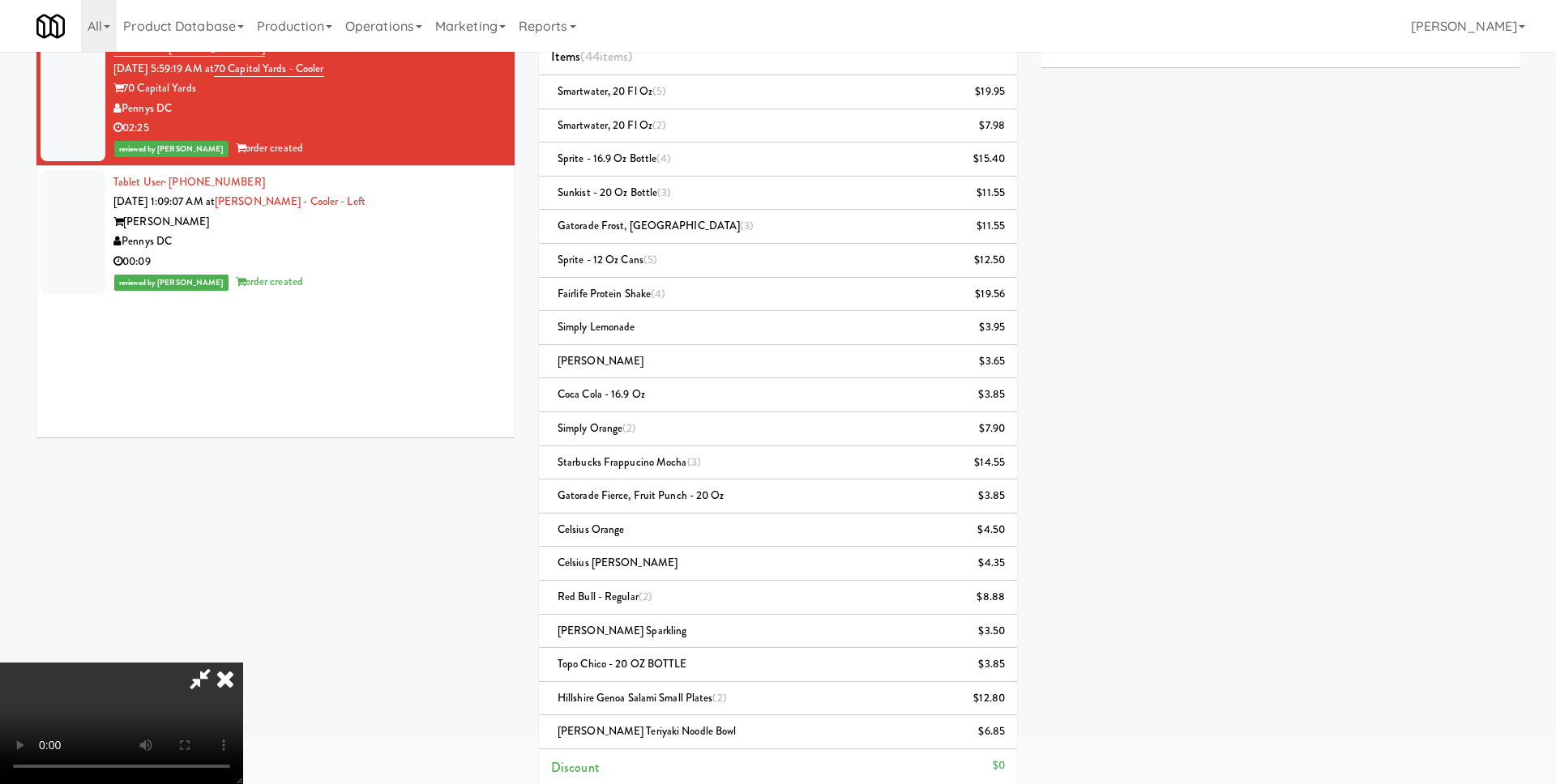
scroll to position [238, 0]
click at [243, 783] on video at bounding box center [121, 723] width 243 height 121
click at [367, 30] on link "Operations" at bounding box center [384, 26] width 90 height 52
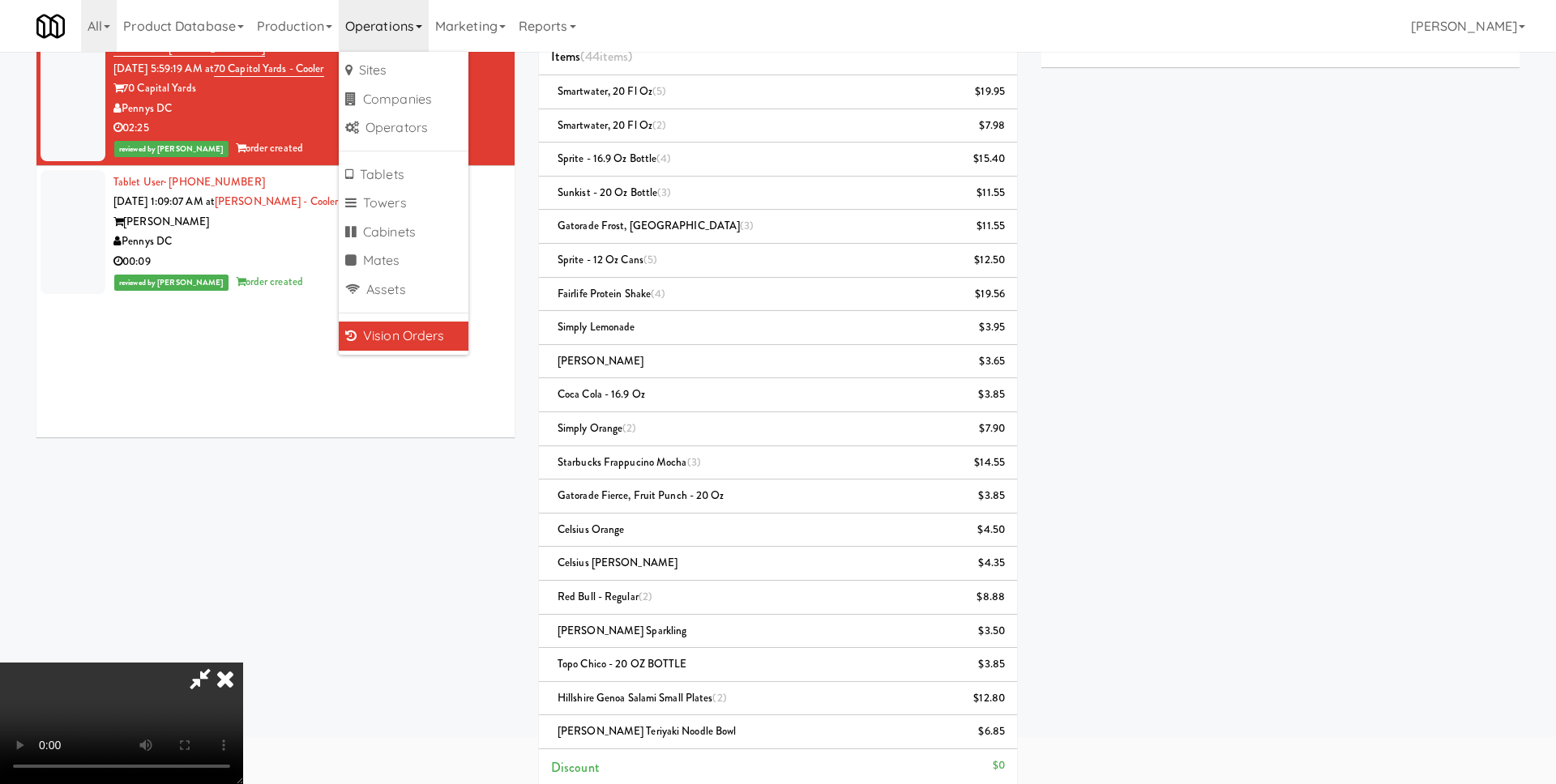
click at [396, 341] on link "Vision Orders" at bounding box center [403, 336] width 129 height 29
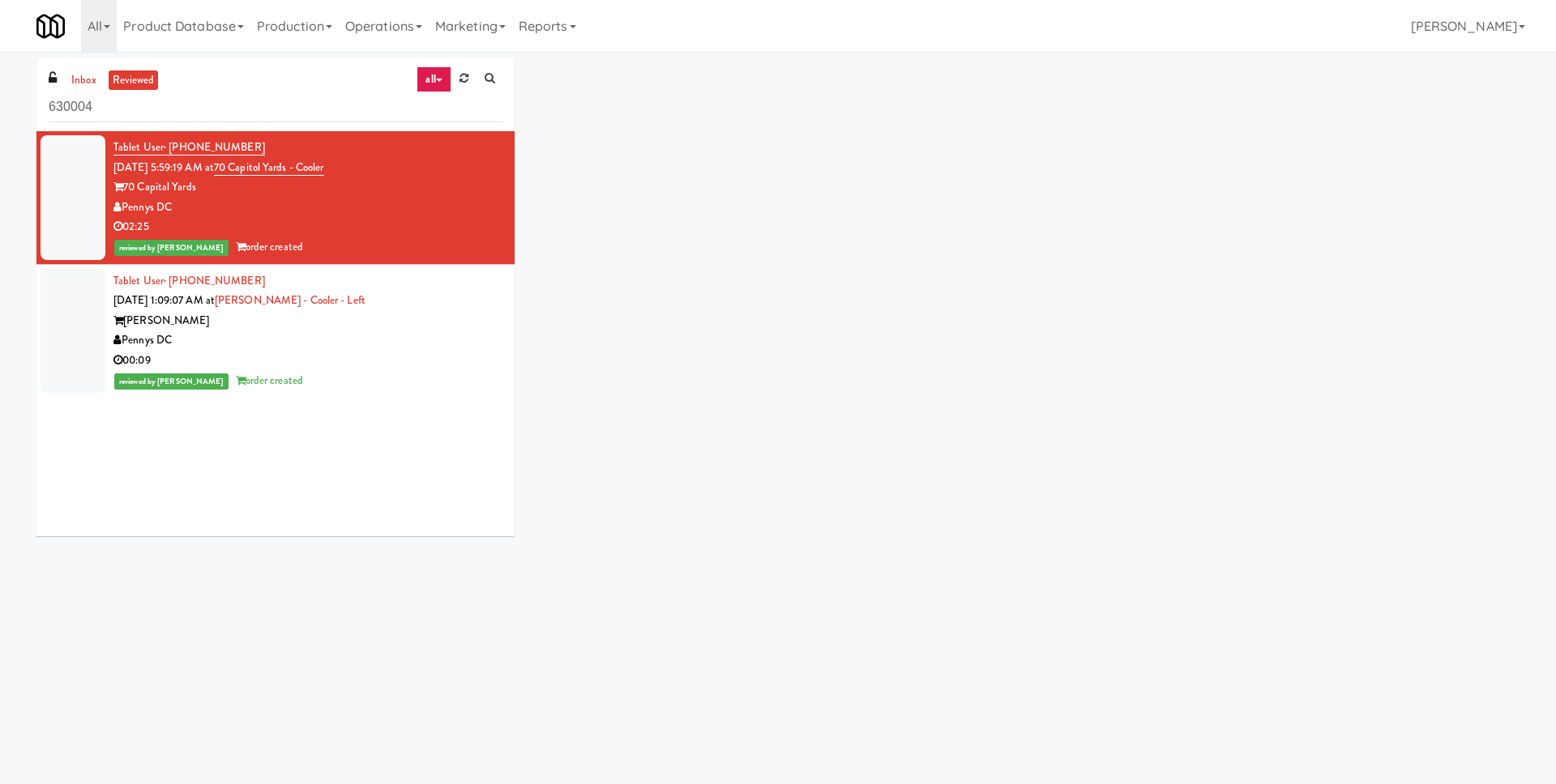
click at [425, 81] on link "all" at bounding box center [434, 79] width 34 height 26
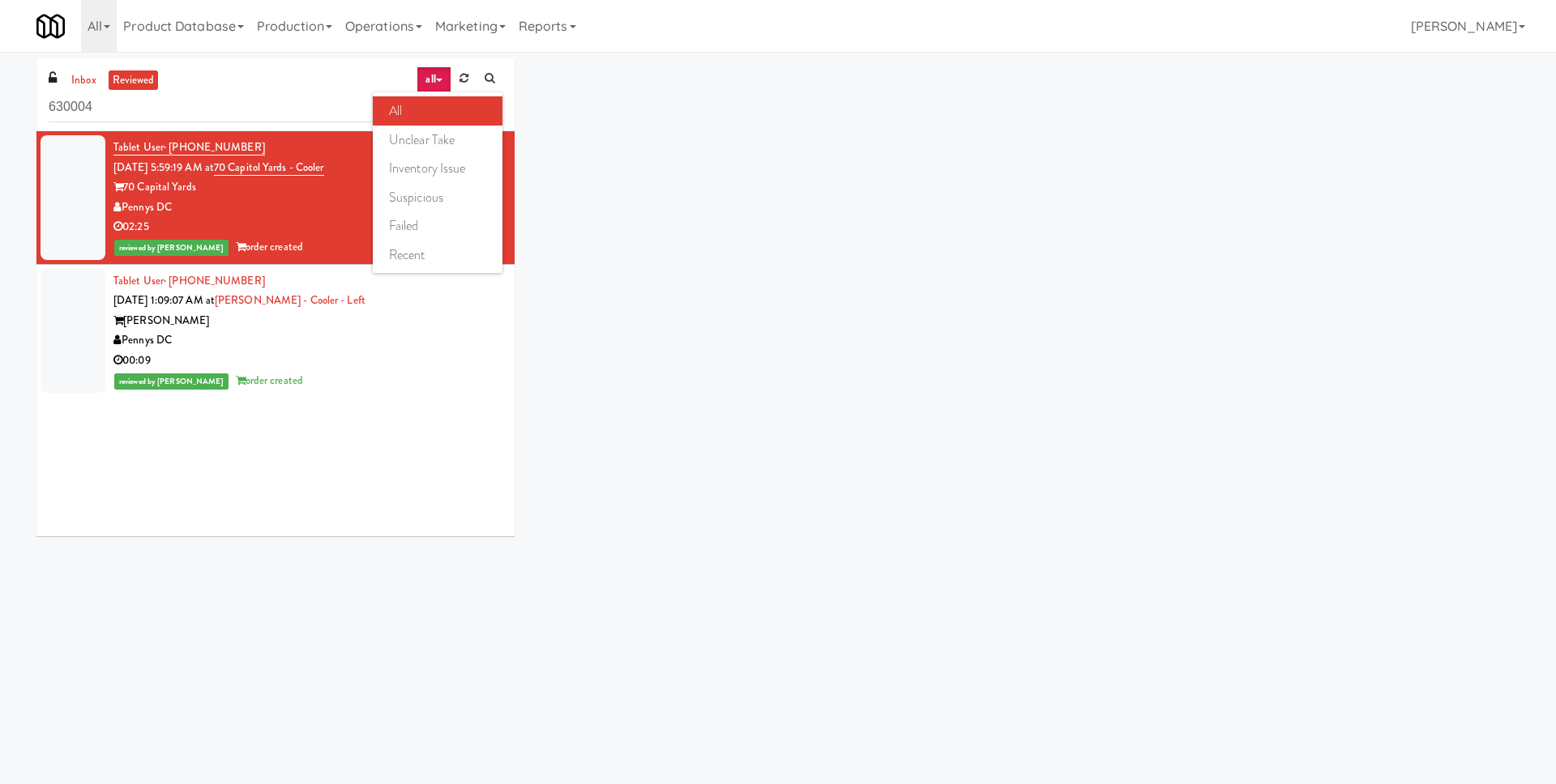
click at [431, 103] on link "all" at bounding box center [438, 110] width 129 height 29
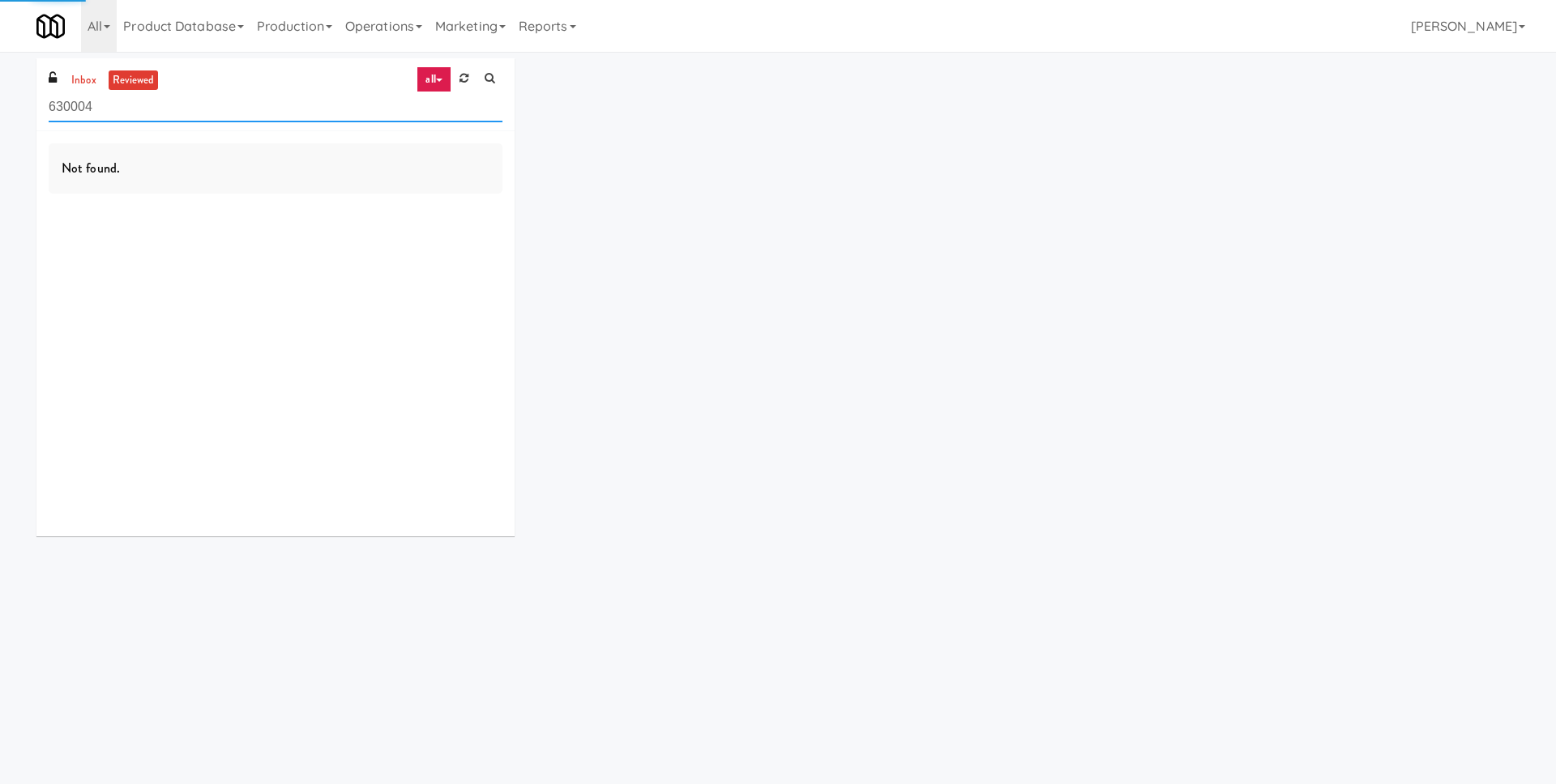
click at [149, 112] on input "630004" at bounding box center [275, 107] width 454 height 30
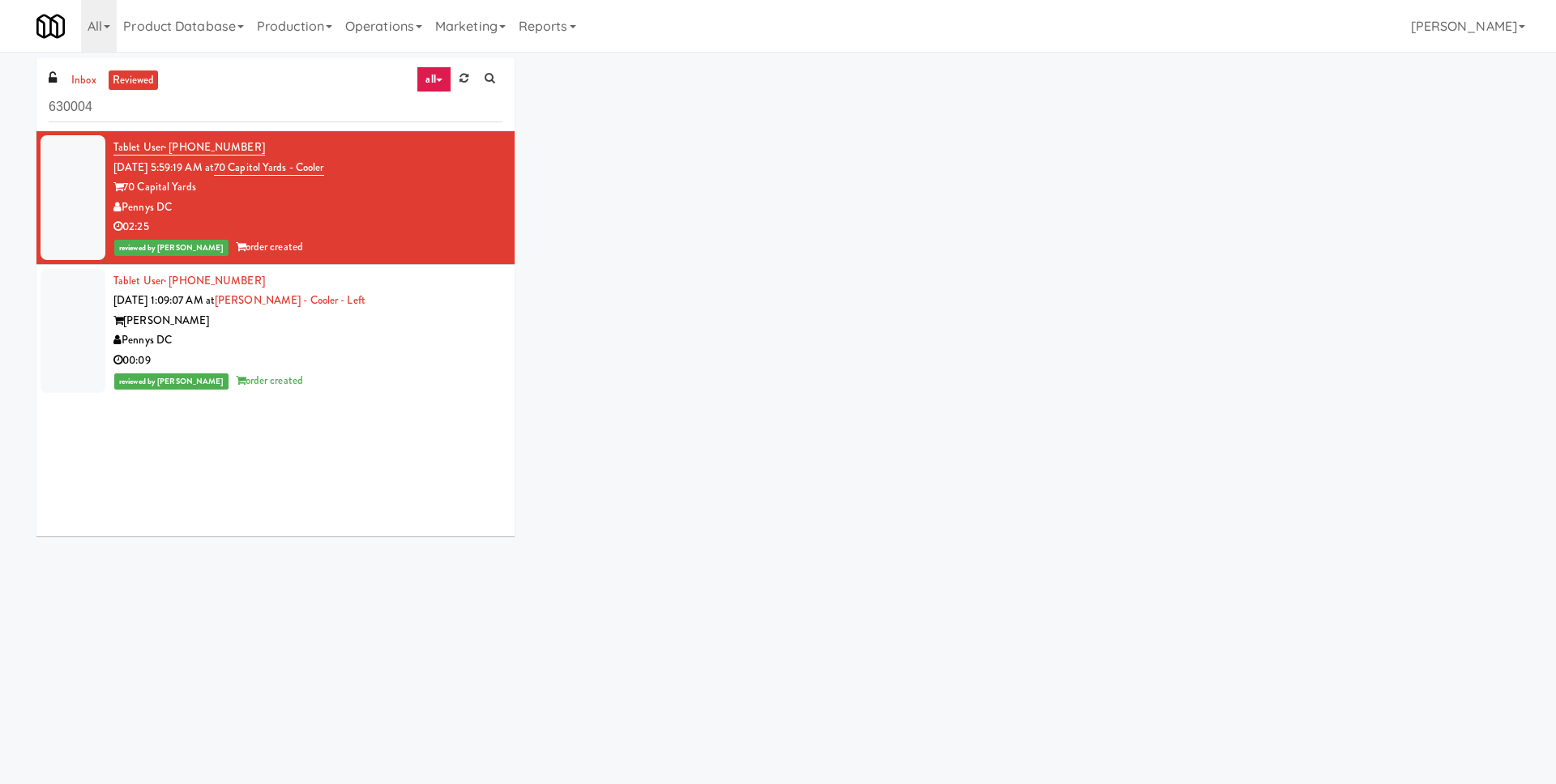
click at [406, 219] on div "02:25" at bounding box center [307, 227] width 389 height 21
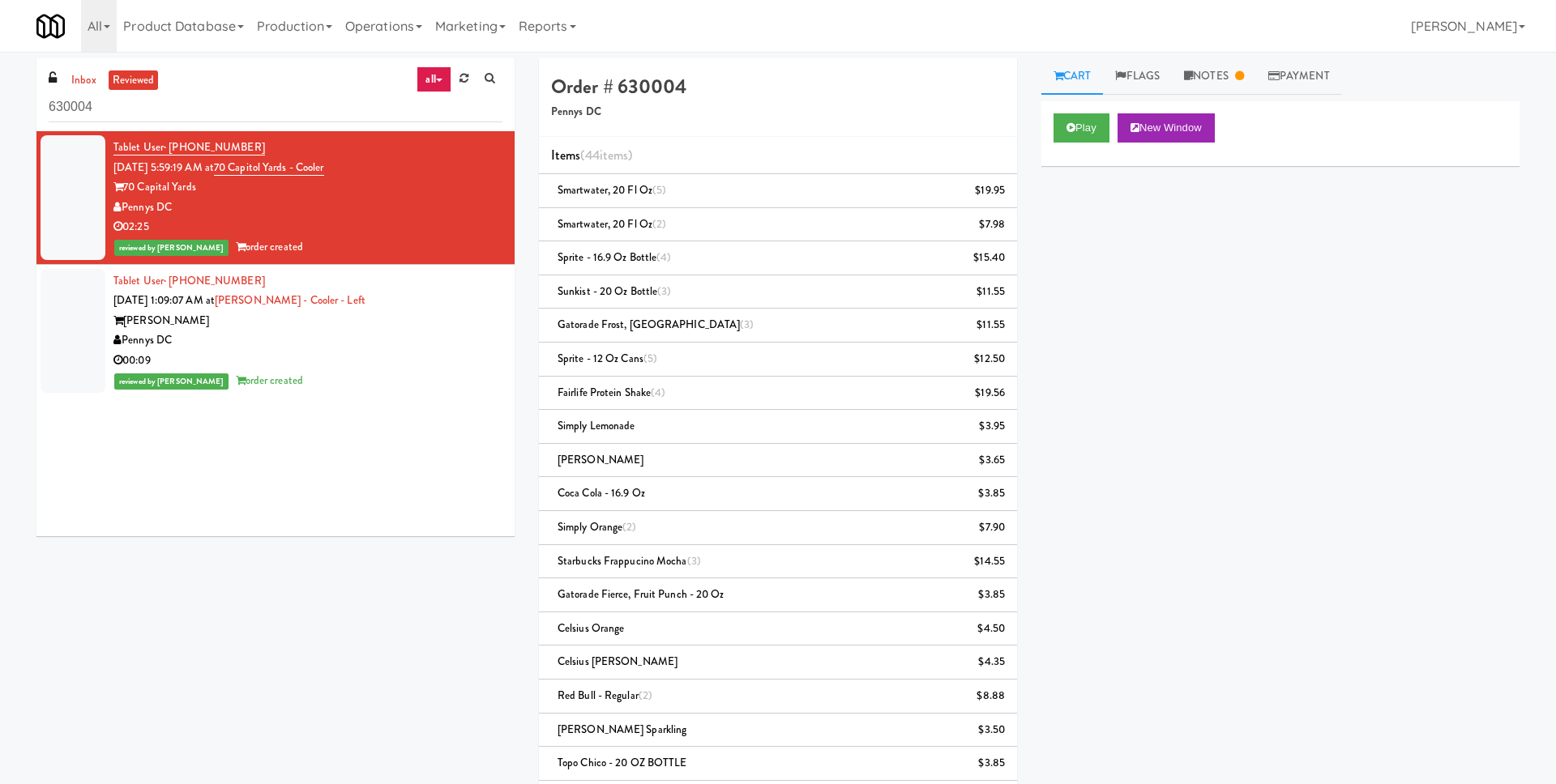
click at [407, 303] on div "Tablet User · (401) 524-7068 [DATE] 1:09:07 AM at [PERSON_NAME] - Cooler - Left…" at bounding box center [307, 330] width 389 height 119
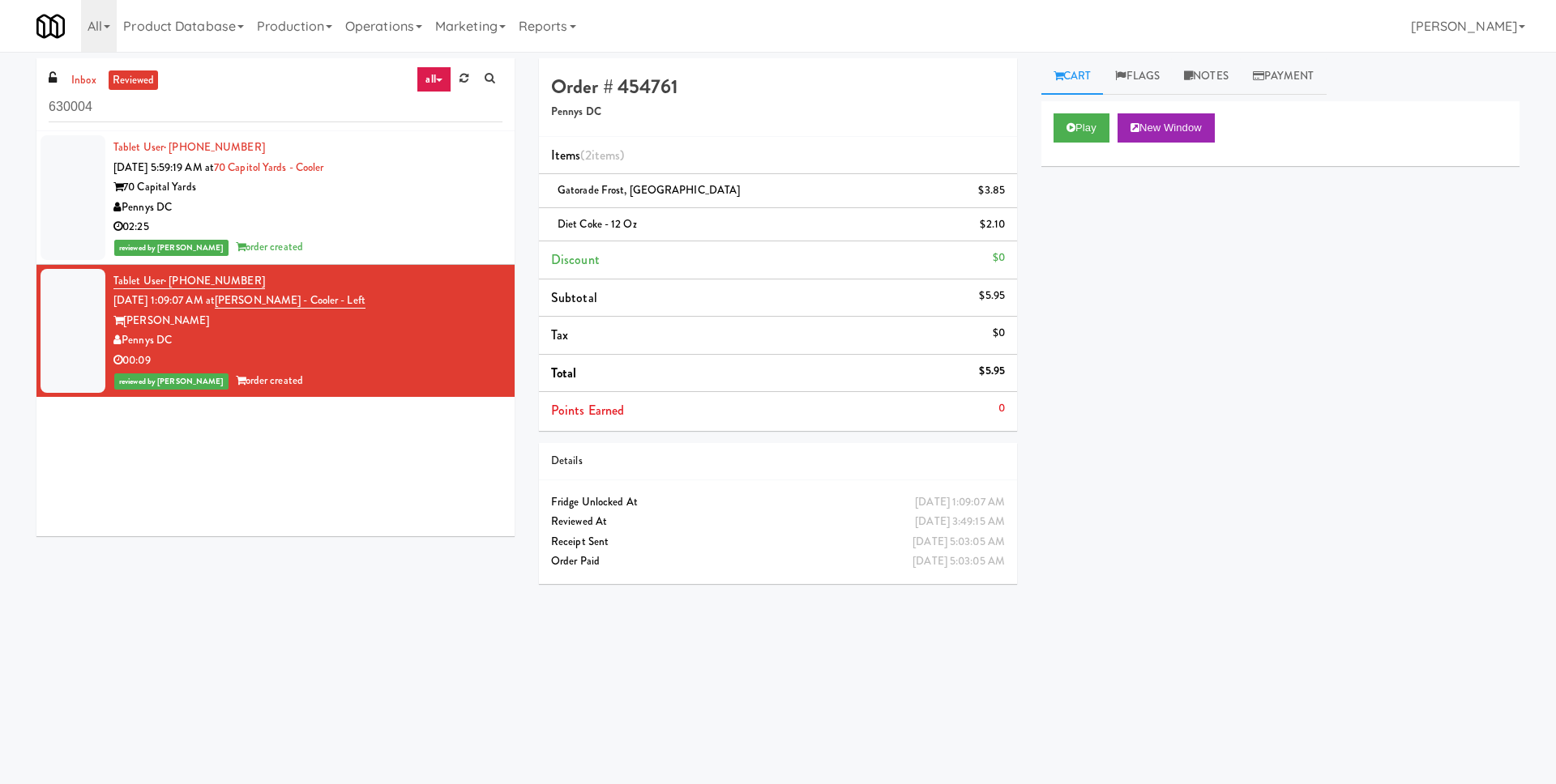
click at [410, 211] on div "Pennys DC" at bounding box center [307, 207] width 389 height 21
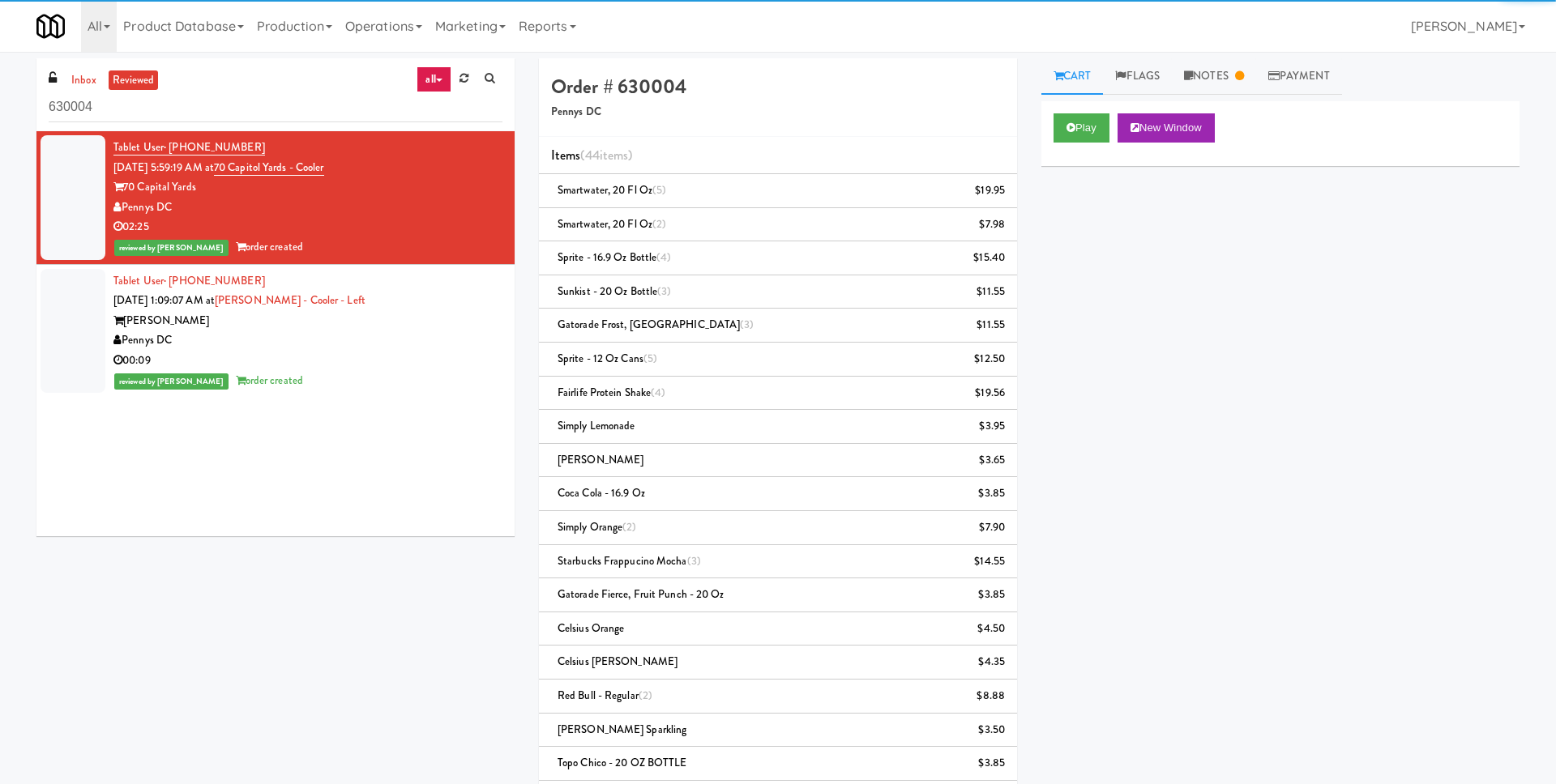
click at [401, 298] on div "Tablet User · (401) 524-7068 [DATE] 1:09:07 AM at [PERSON_NAME] - Cooler - Left…" at bounding box center [307, 330] width 389 height 119
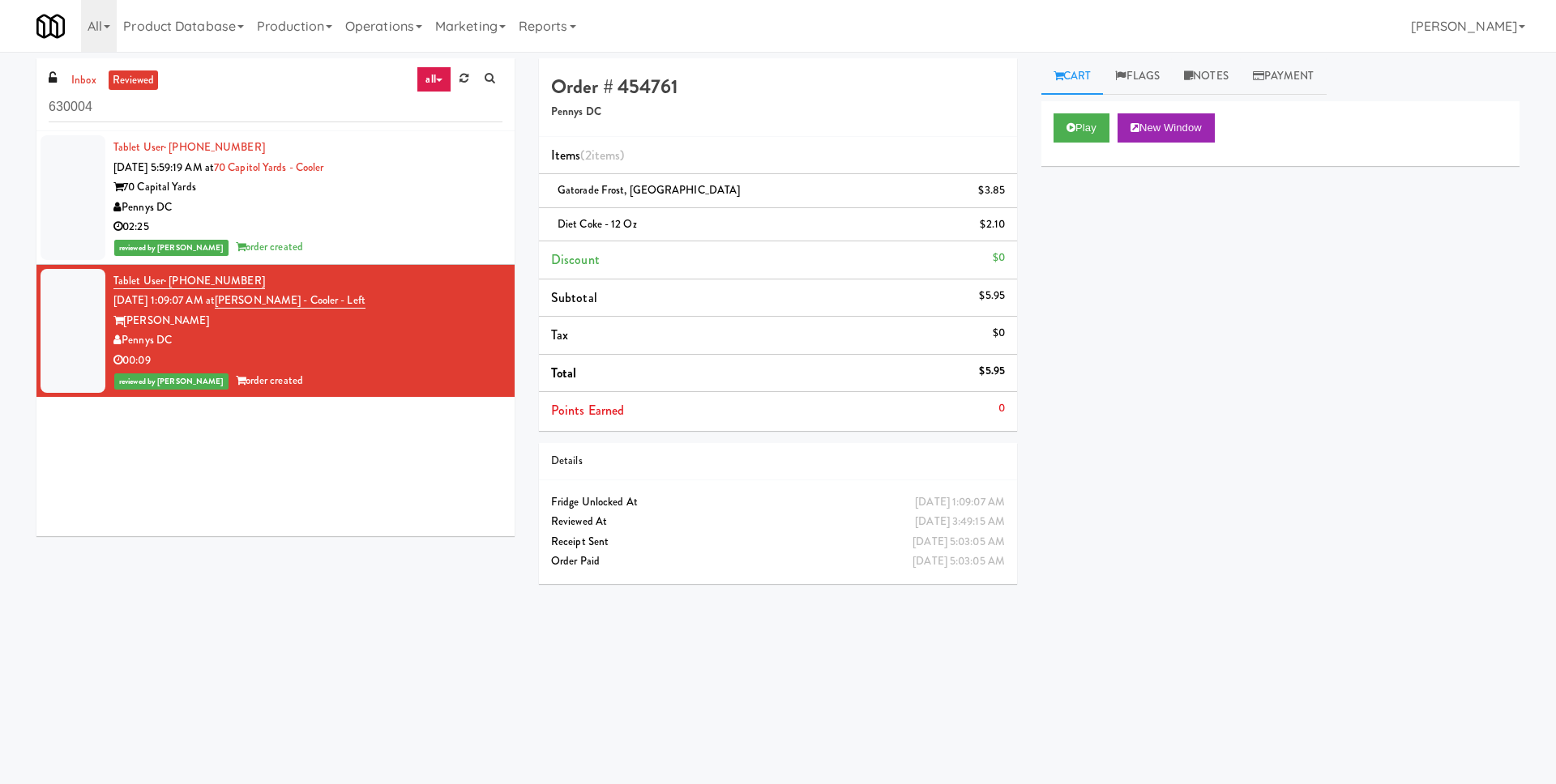
click at [394, 223] on div "02:25" at bounding box center [307, 227] width 389 height 21
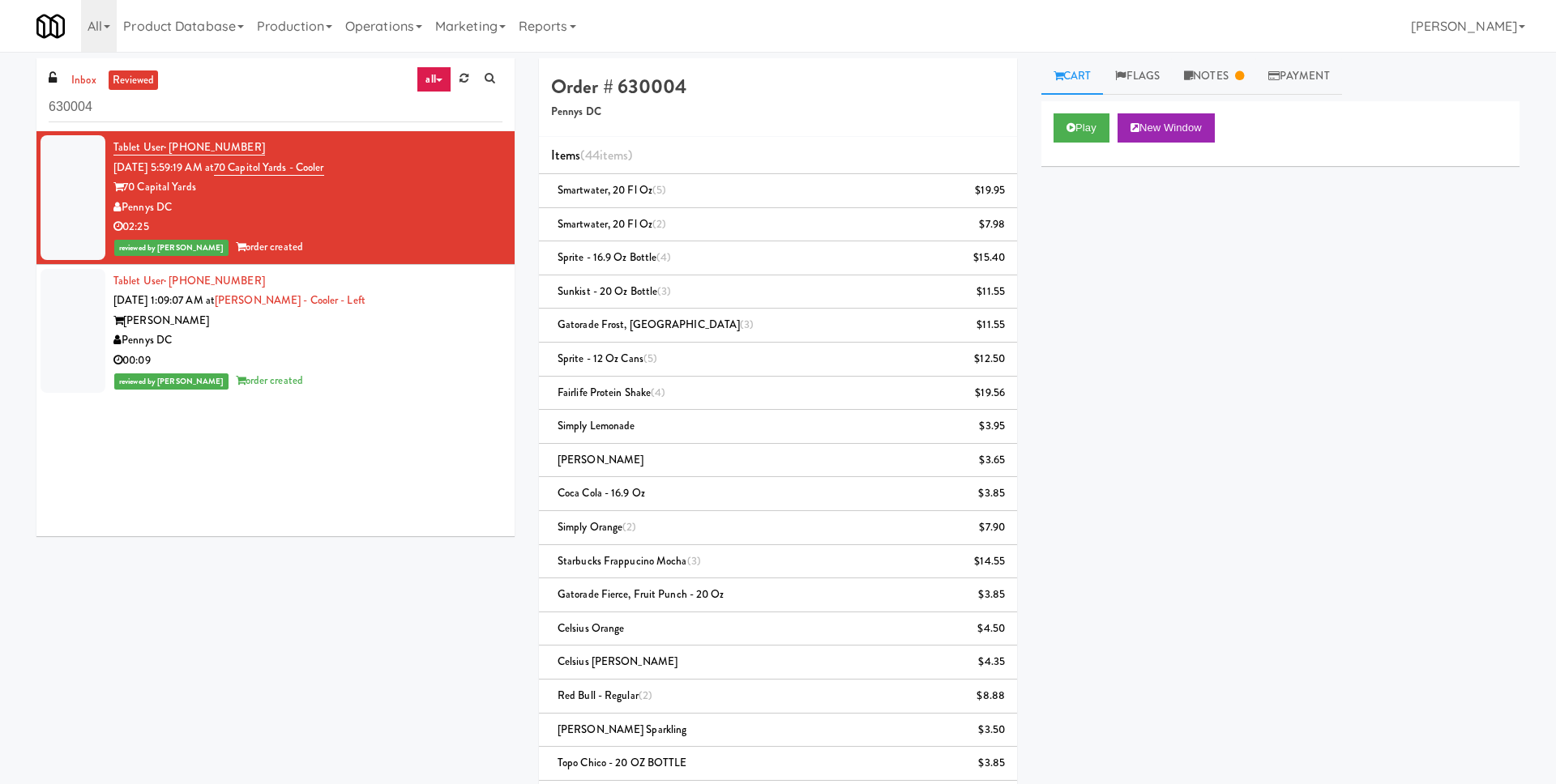
click at [367, 304] on div "Tablet User · (401) 524-7068 [DATE] 1:09:07 AM at [PERSON_NAME] - Cooler - Left…" at bounding box center [307, 330] width 389 height 119
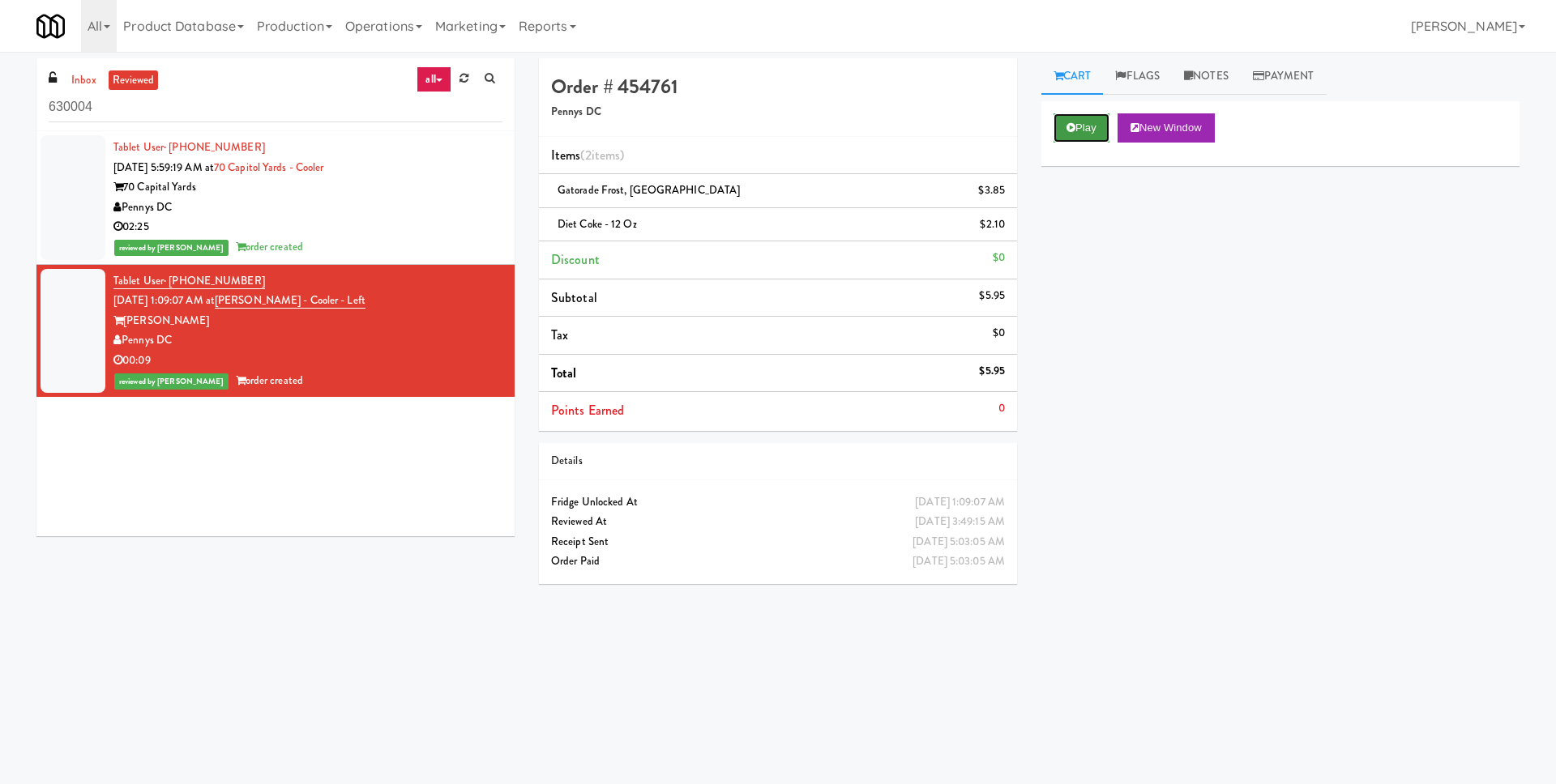
click at [1096, 137] on button "Play" at bounding box center [1081, 128] width 56 height 29
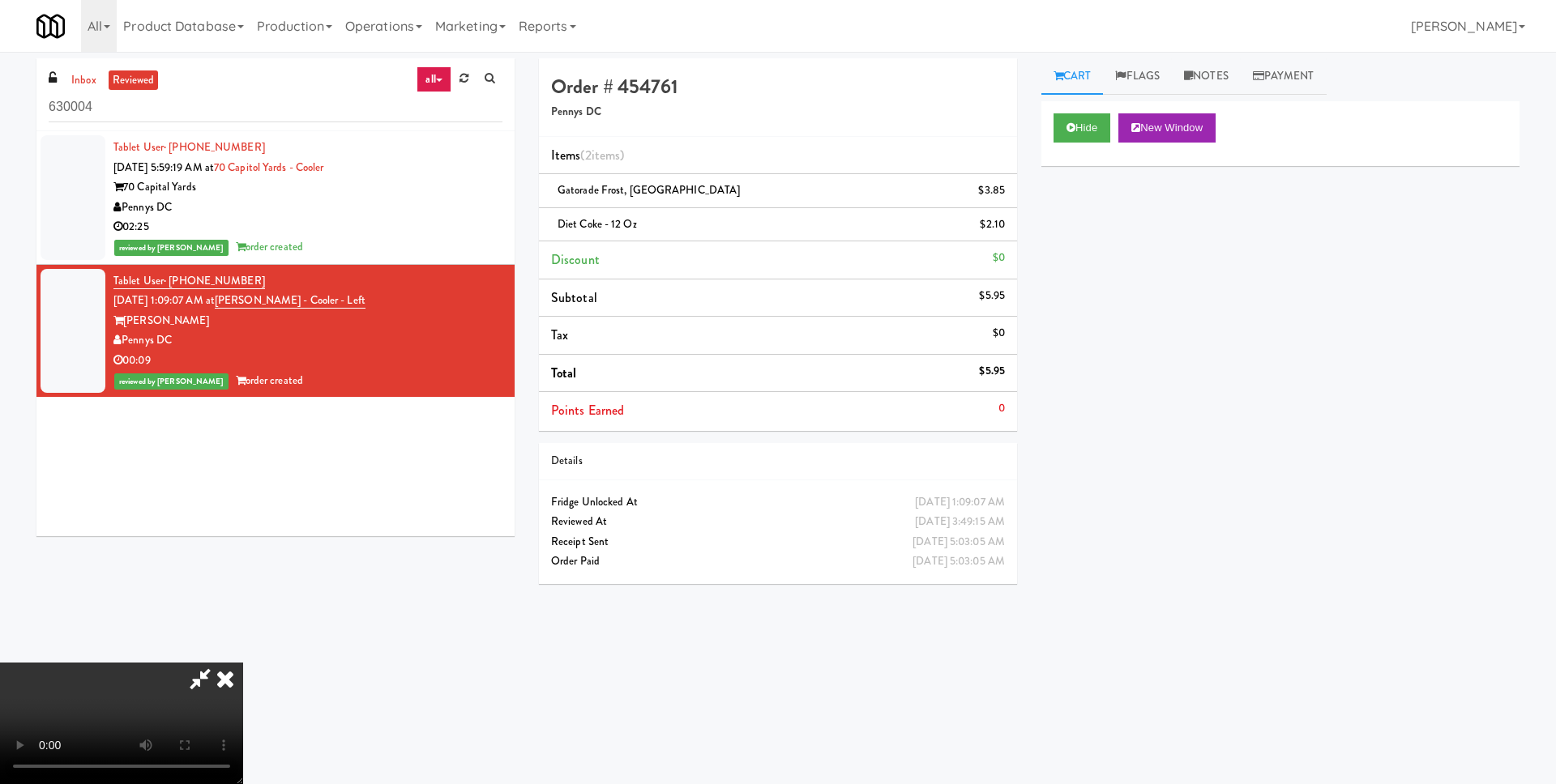
click at [243, 663] on icon at bounding box center [225, 679] width 36 height 32
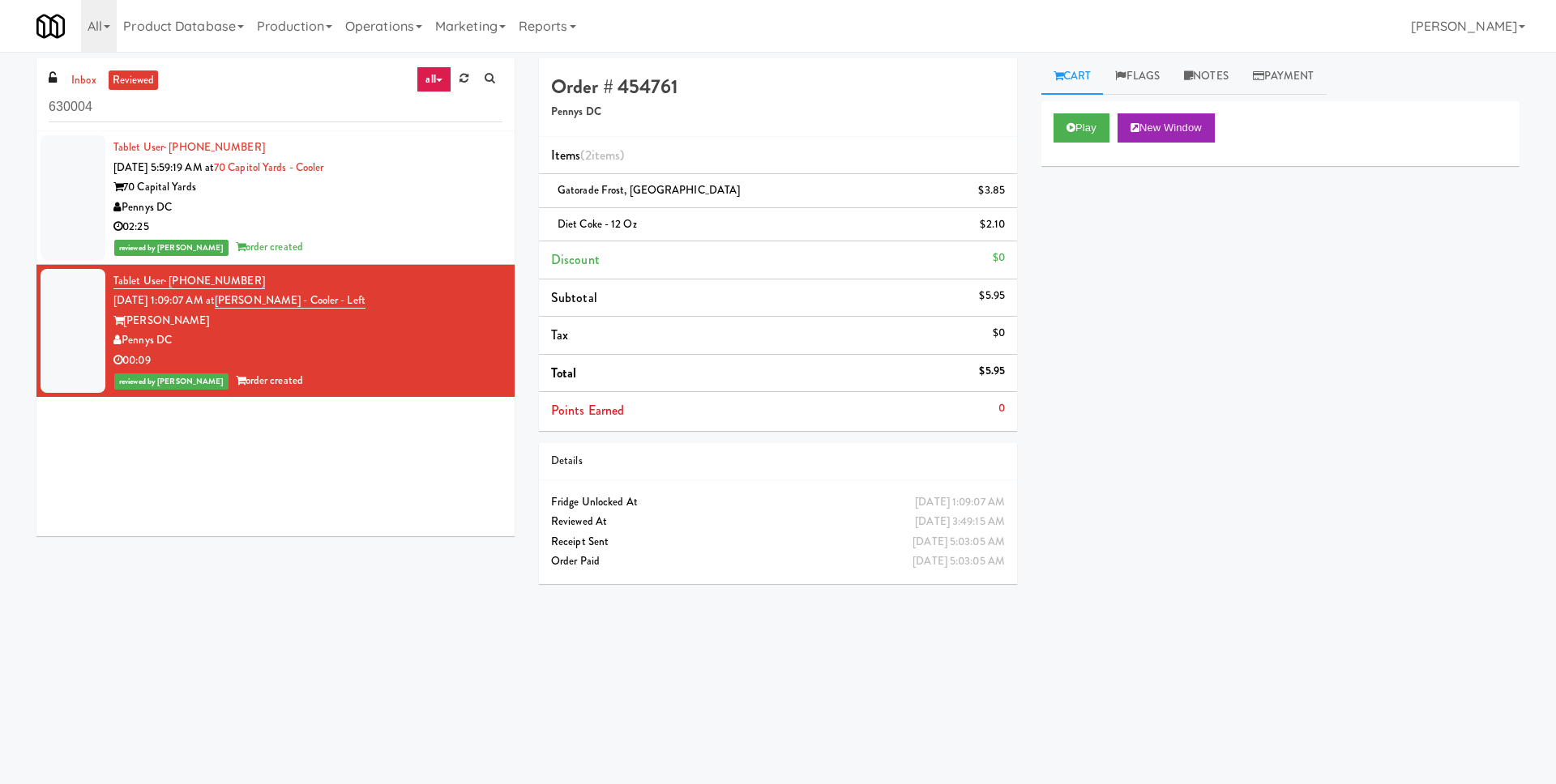
click at [388, 202] on div "Pennys DC" at bounding box center [307, 207] width 389 height 21
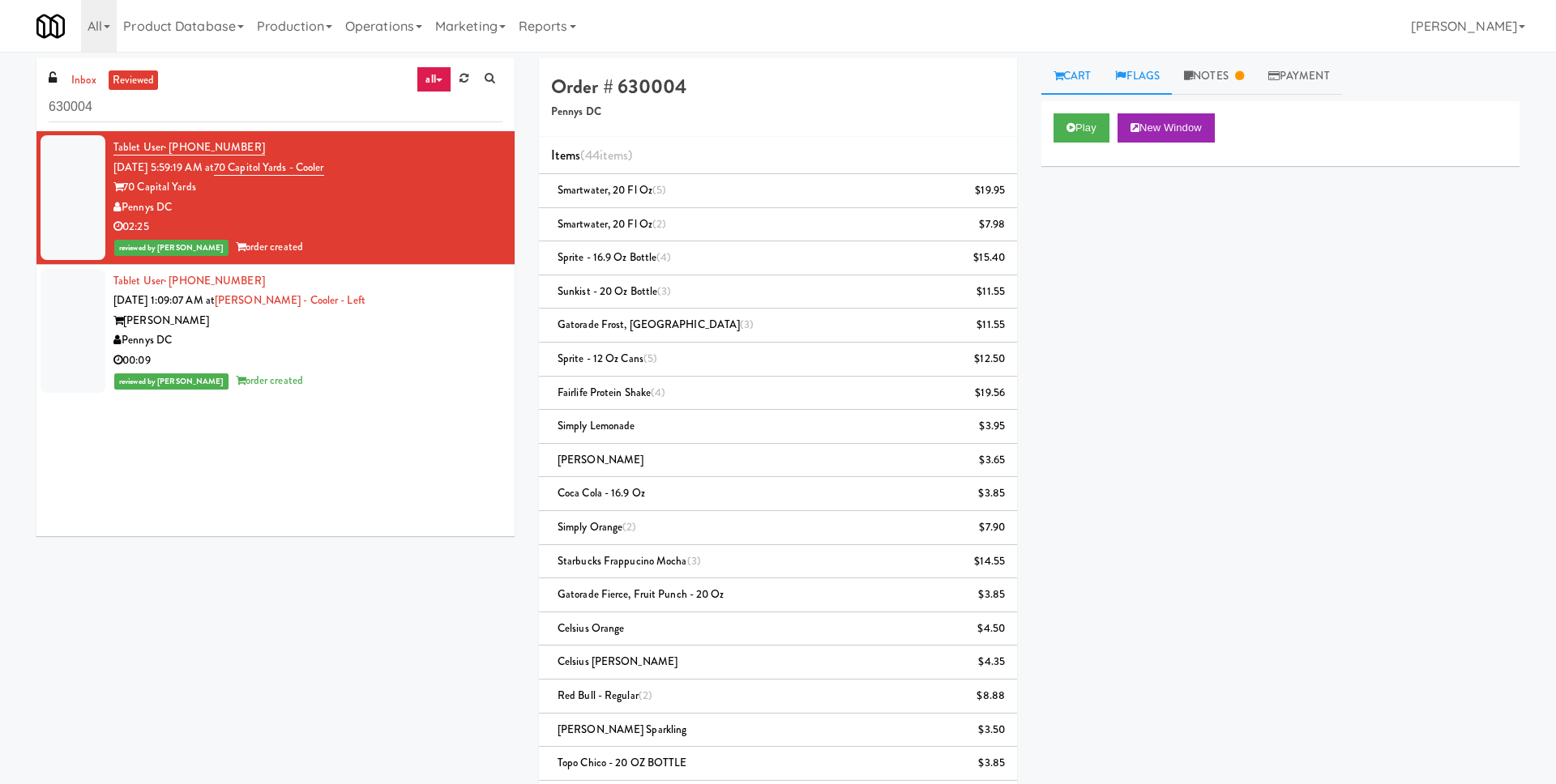
click at [1118, 80] on icon at bounding box center [1120, 75] width 11 height 11
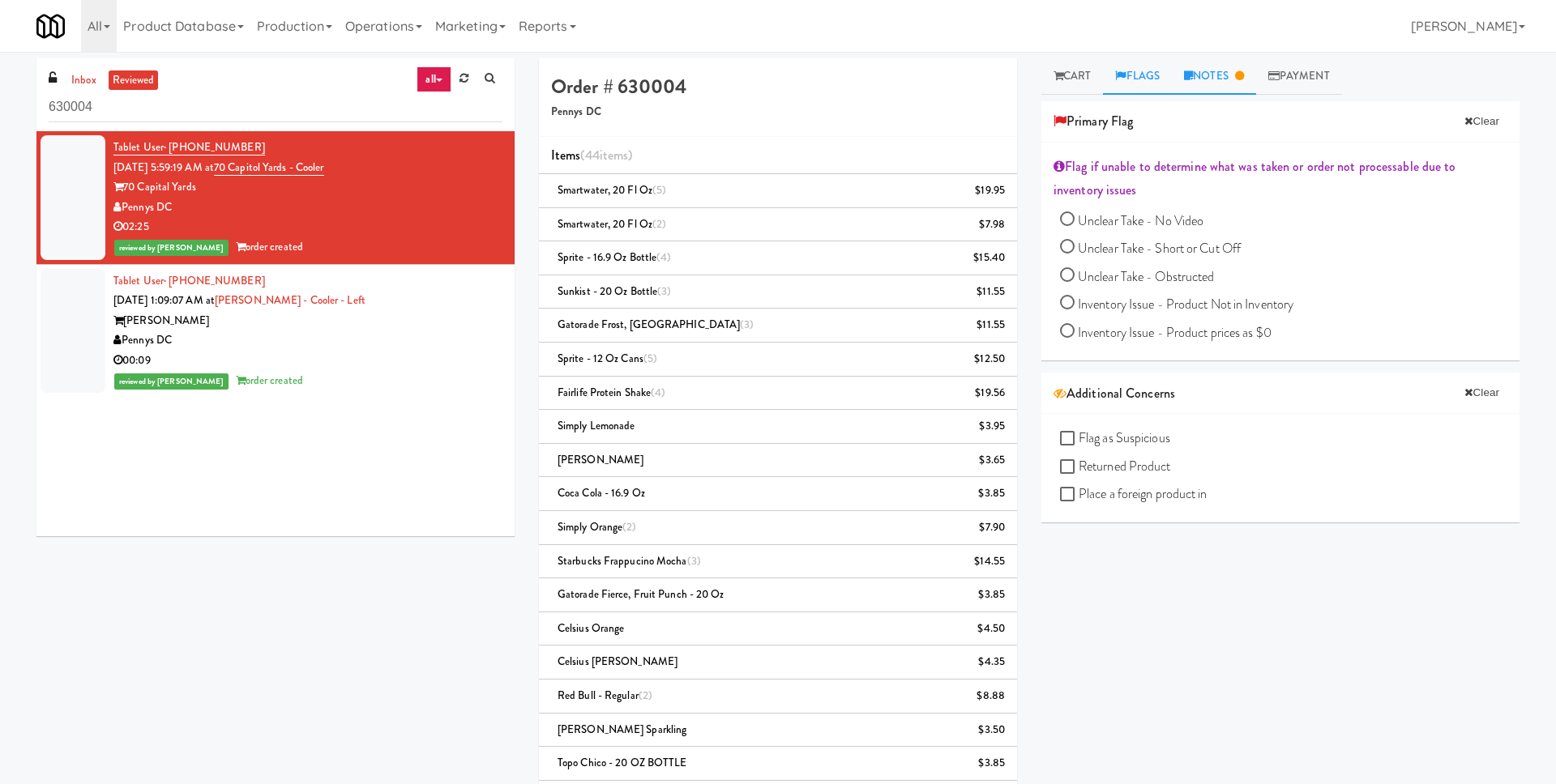
click at [1198, 78] on link "Notes" at bounding box center [1214, 76] width 84 height 37
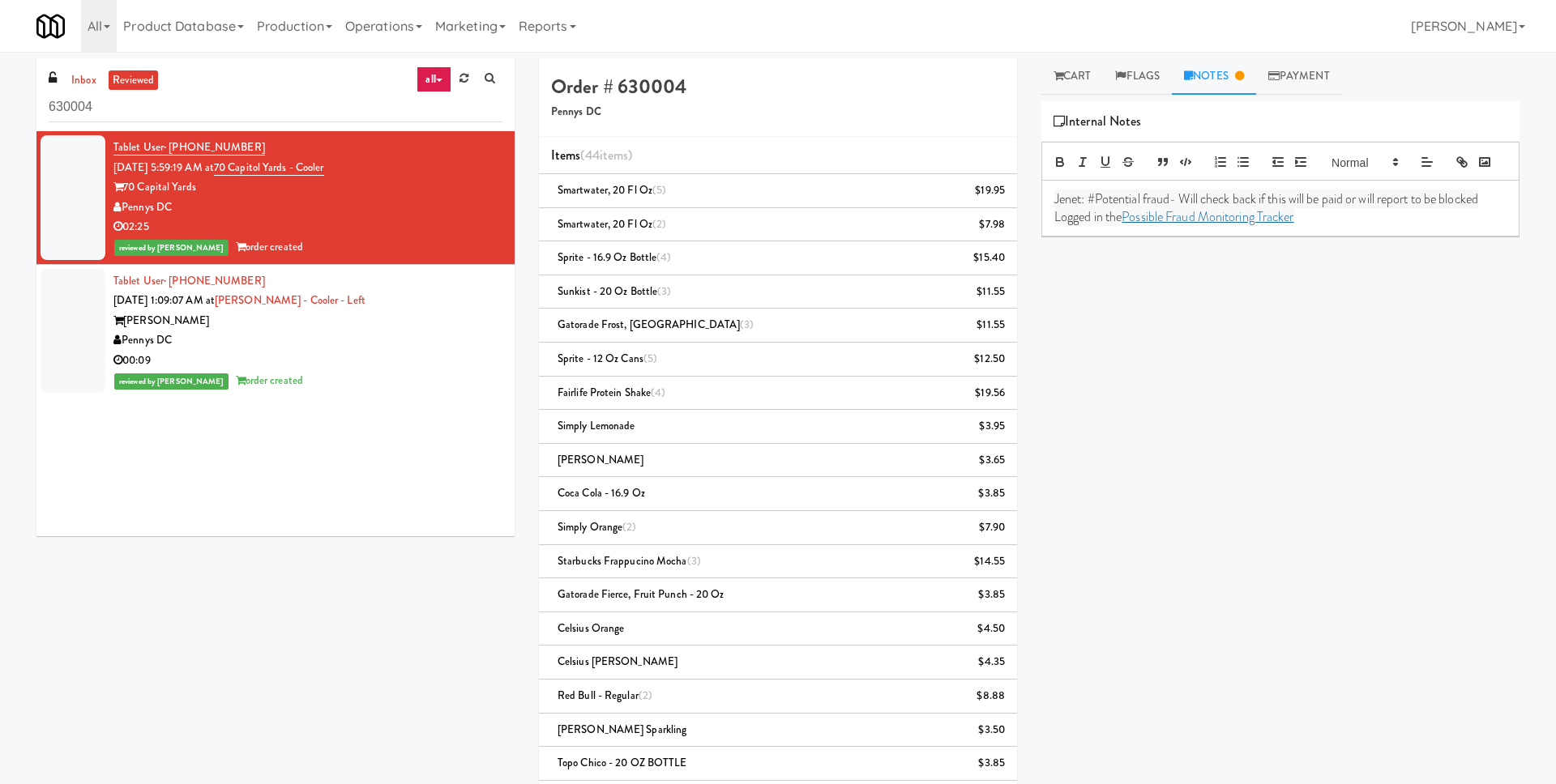
click at [1349, 222] on p "Logged in the Possible Fraud Monitoring Tracker" at bounding box center [1279, 217] width 452 height 18
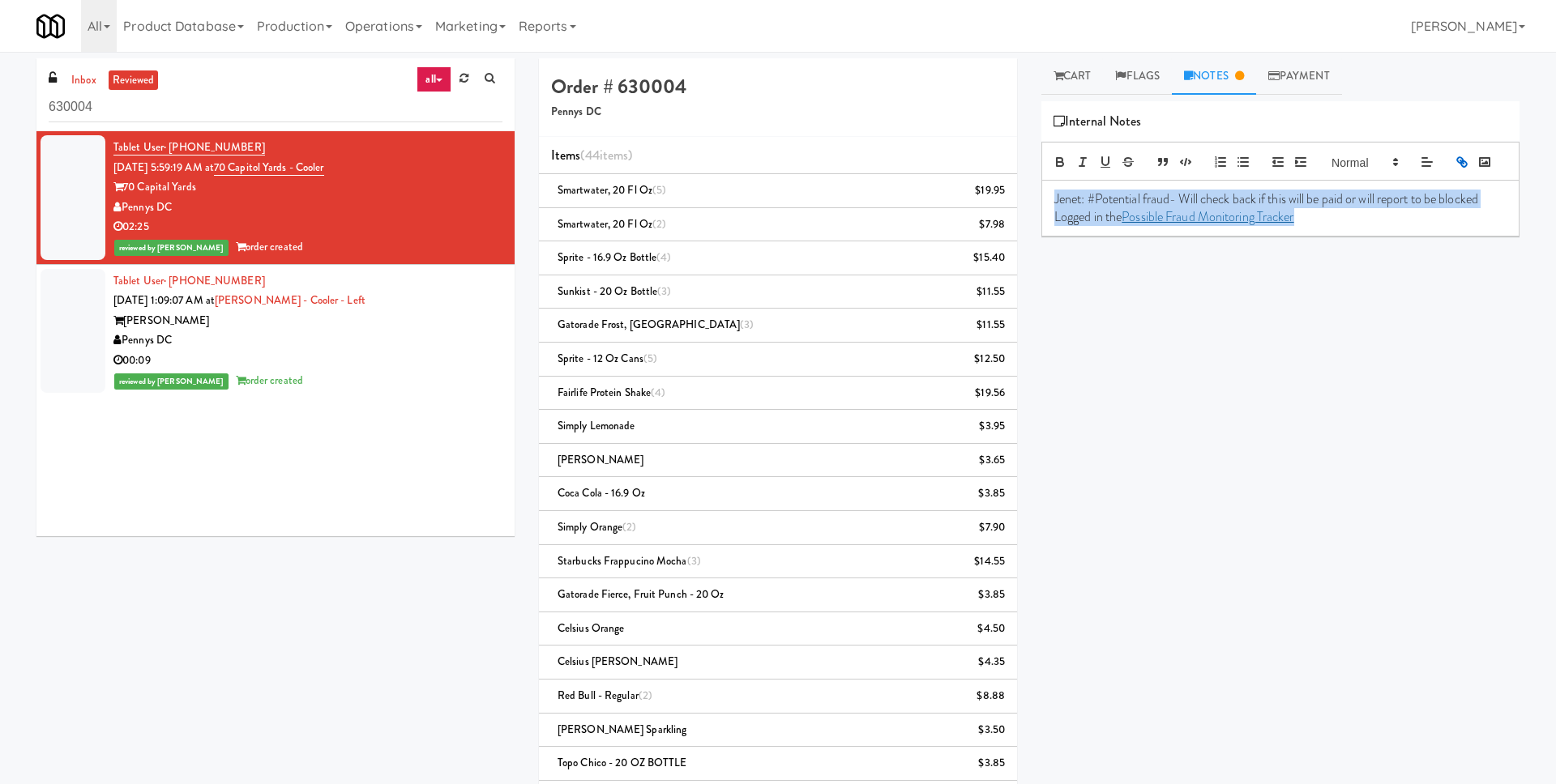
drag, startPoint x: 1345, startPoint y: 219, endPoint x: 1055, endPoint y: 185, distance: 292.0
click at [1055, 185] on div "Jenet: #Potential fraud- Will check back if this will be paid or will report to…" at bounding box center [1280, 208] width 476 height 56
click at [1130, 202] on span "Jenet: #Potential fraud- Will check back if this will be paid or will report to…" at bounding box center [1266, 198] width 424 height 19
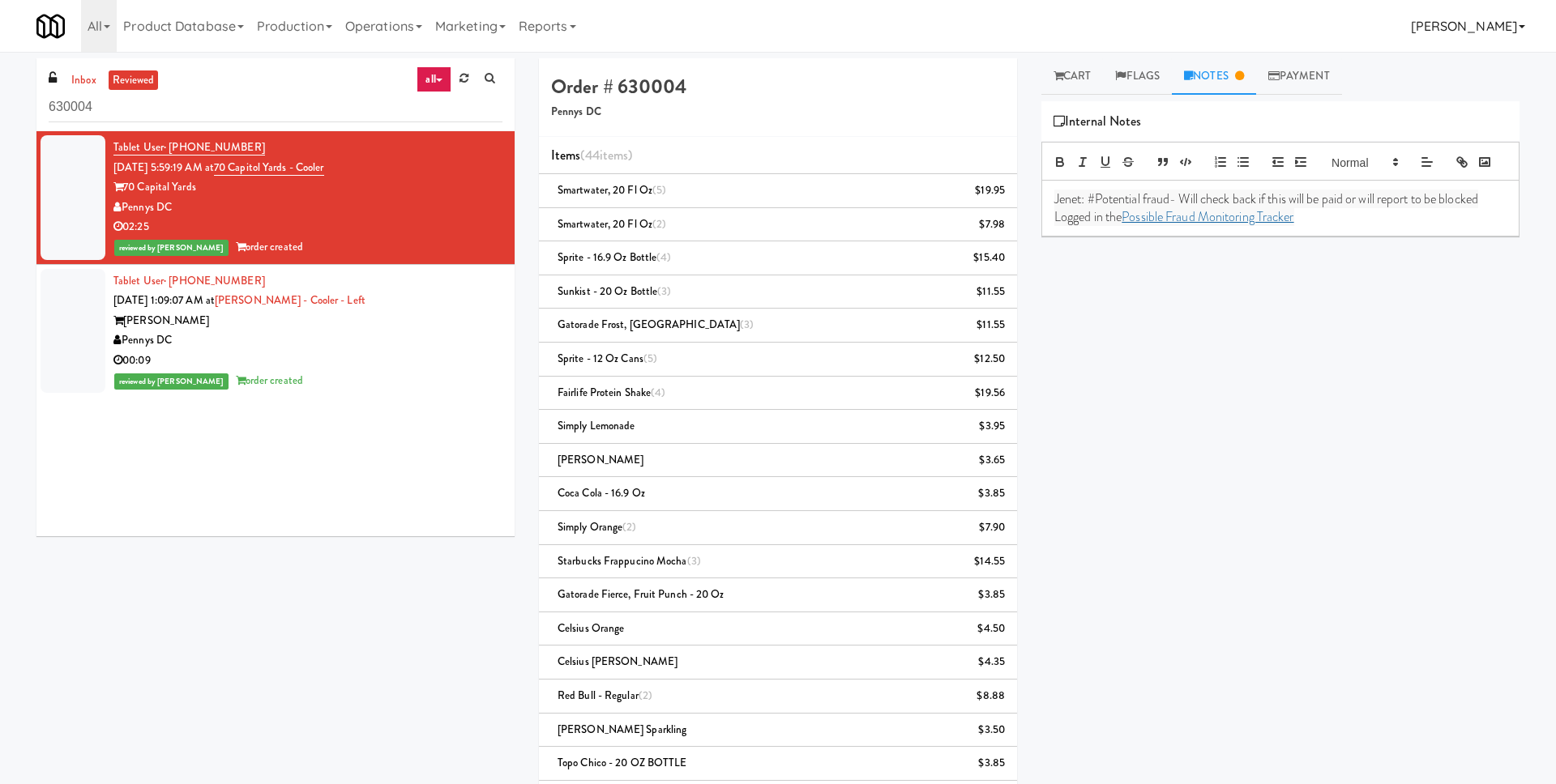
click at [1482, 22] on link "[PERSON_NAME]" at bounding box center [1468, 26] width 128 height 52
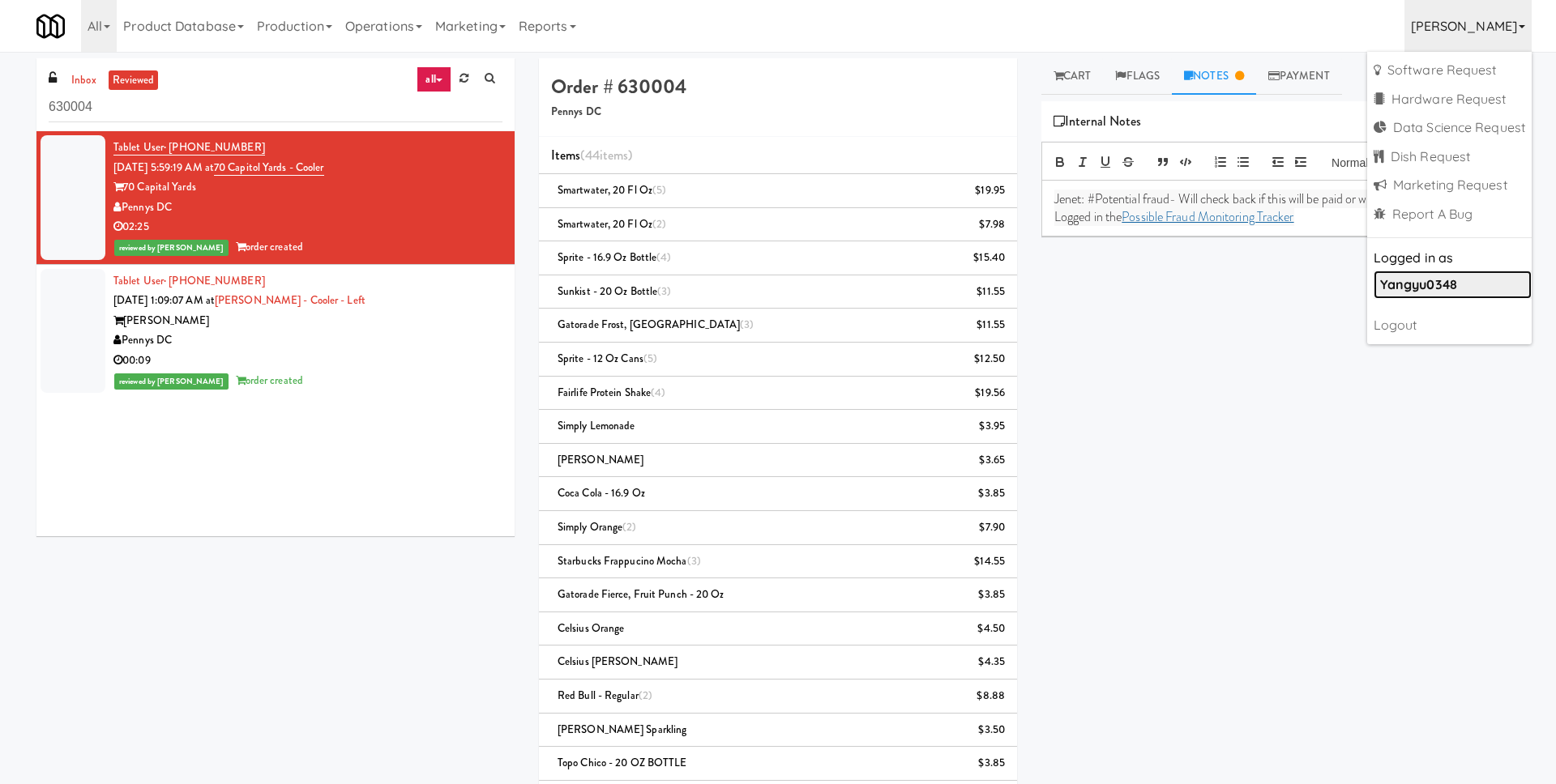
click at [1428, 274] on link "yangyu0348" at bounding box center [1453, 285] width 158 height 29
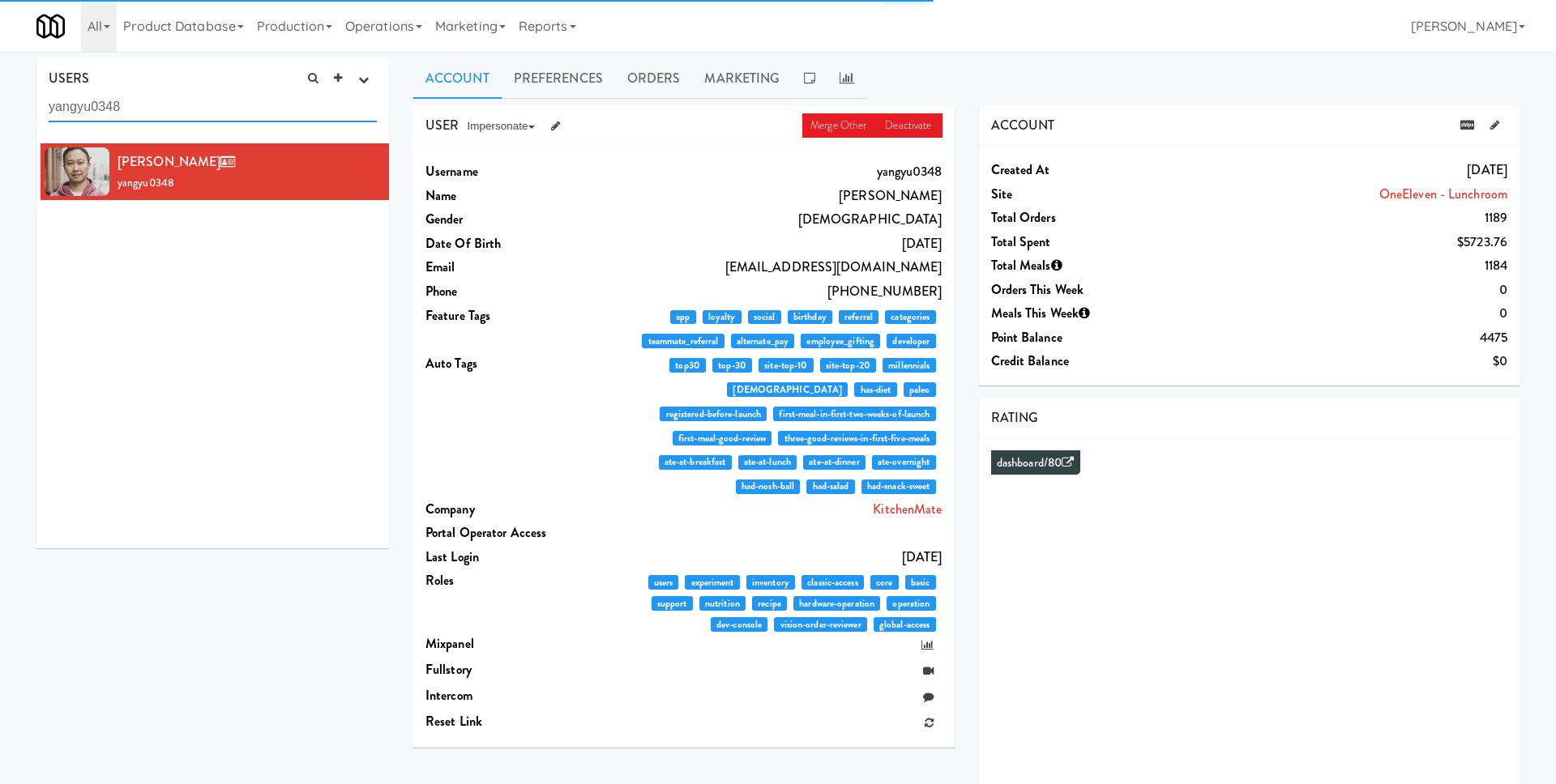
click at [202, 103] on input "yangyu0348" at bounding box center [212, 107] width 328 height 30
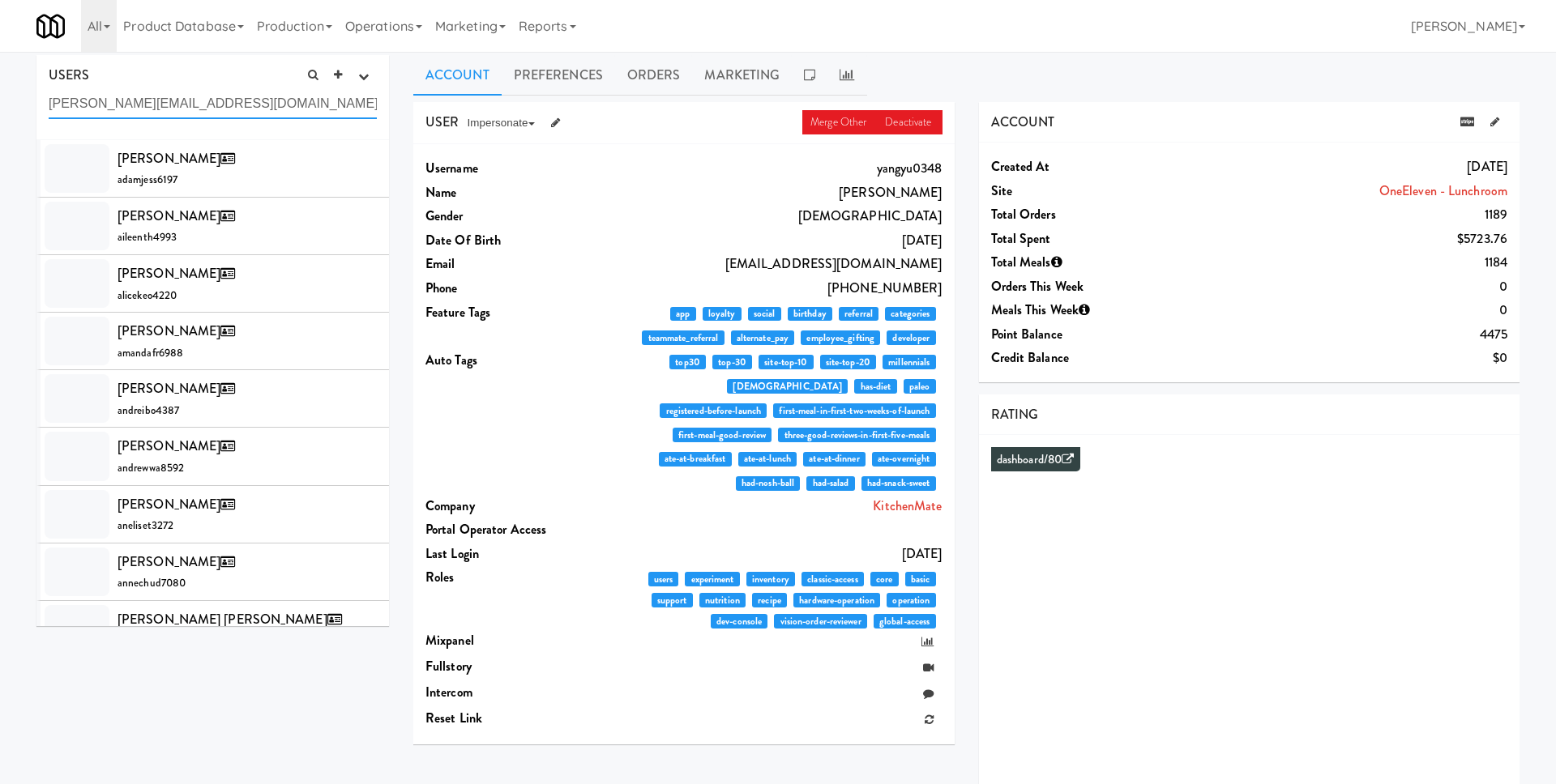
type input "[PERSON_NAME][EMAIL_ADDRESS][DOMAIN_NAME]"
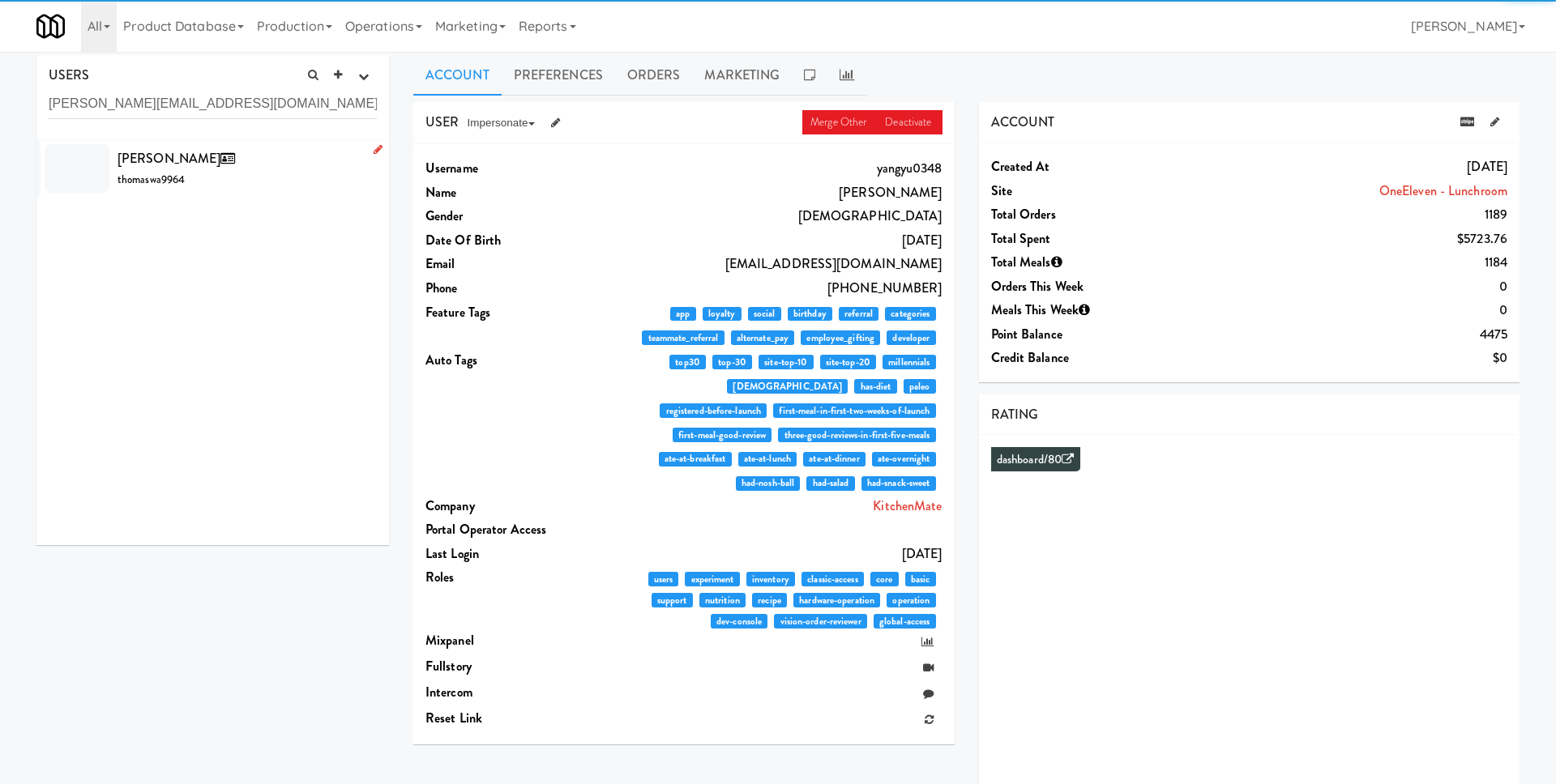
click at [199, 164] on span "[PERSON_NAME]" at bounding box center [180, 158] width 124 height 19
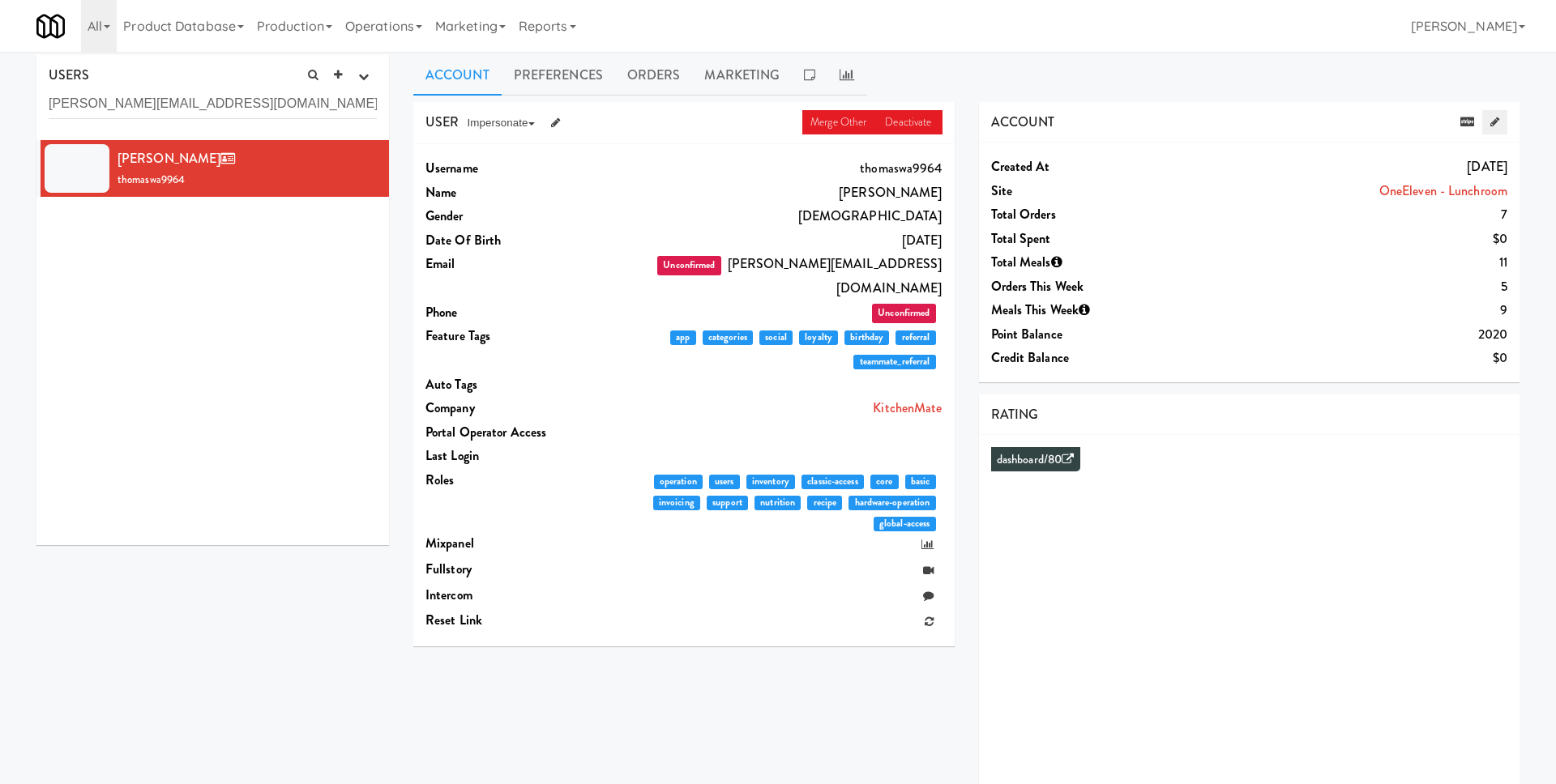
click at [1499, 124] on link at bounding box center [1495, 122] width 25 height 24
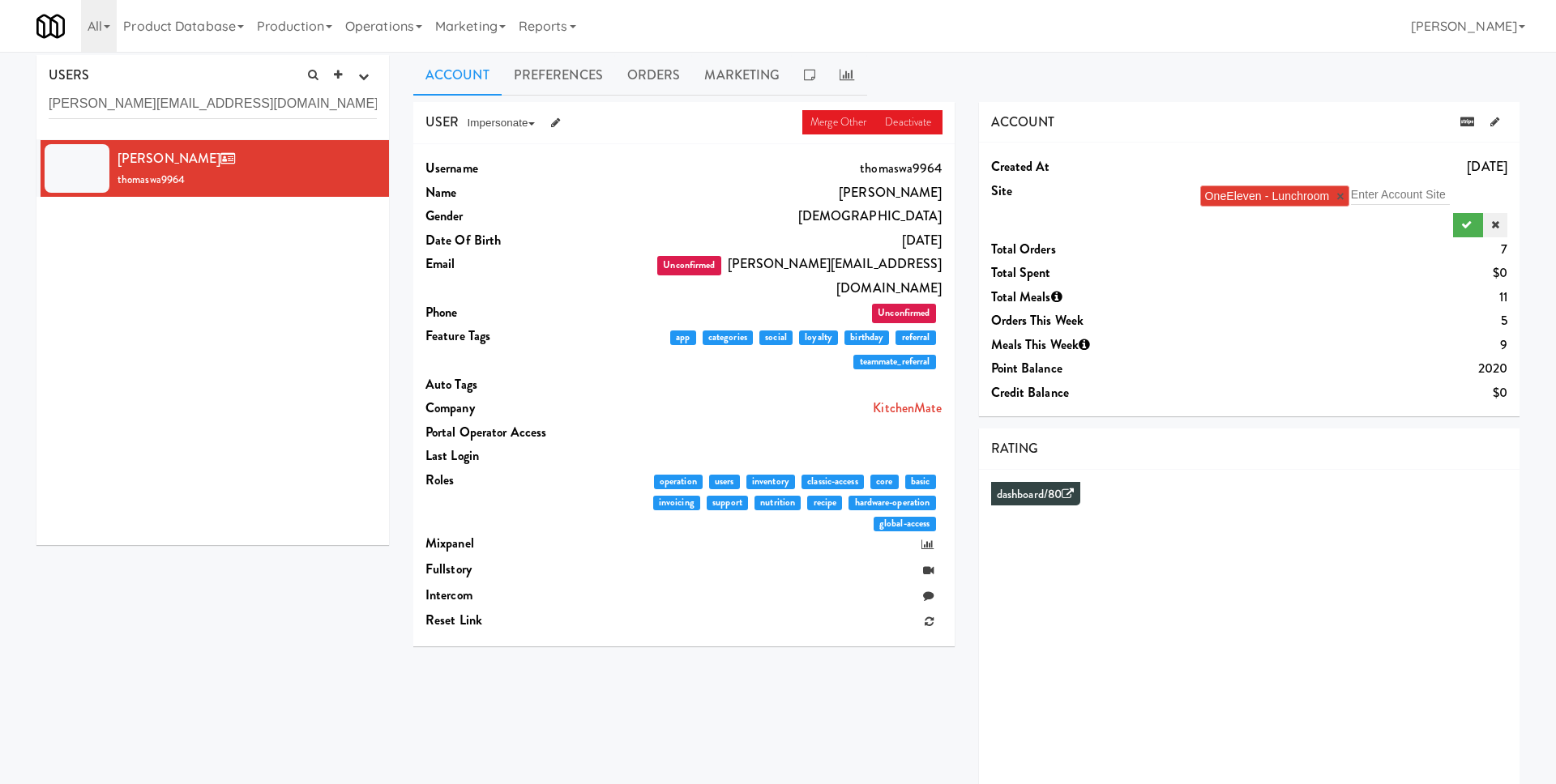
click at [1492, 219] on icon at bounding box center [1494, 225] width 8 height 11
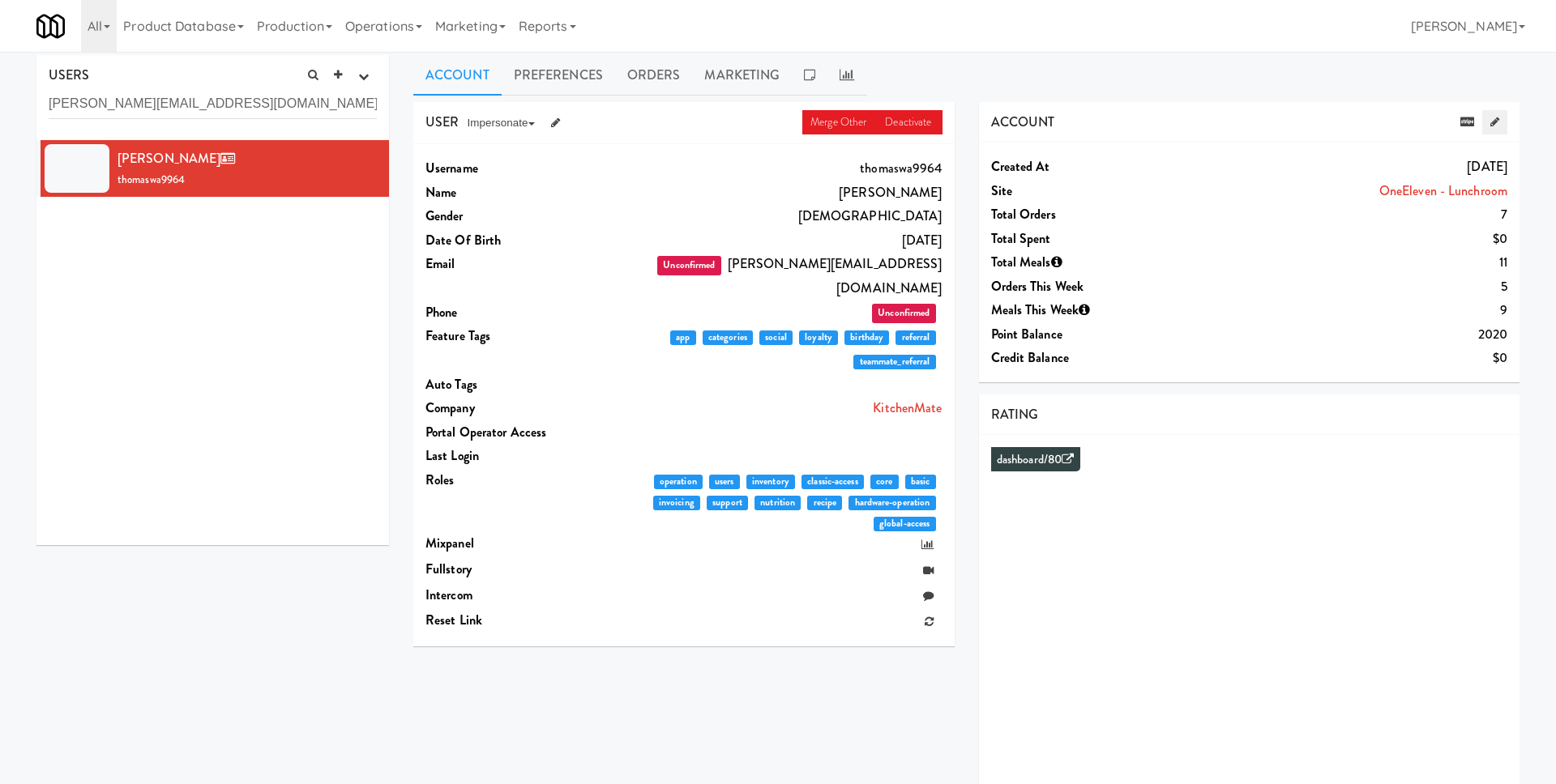
click at [1494, 120] on icon at bounding box center [1495, 122] width 9 height 11
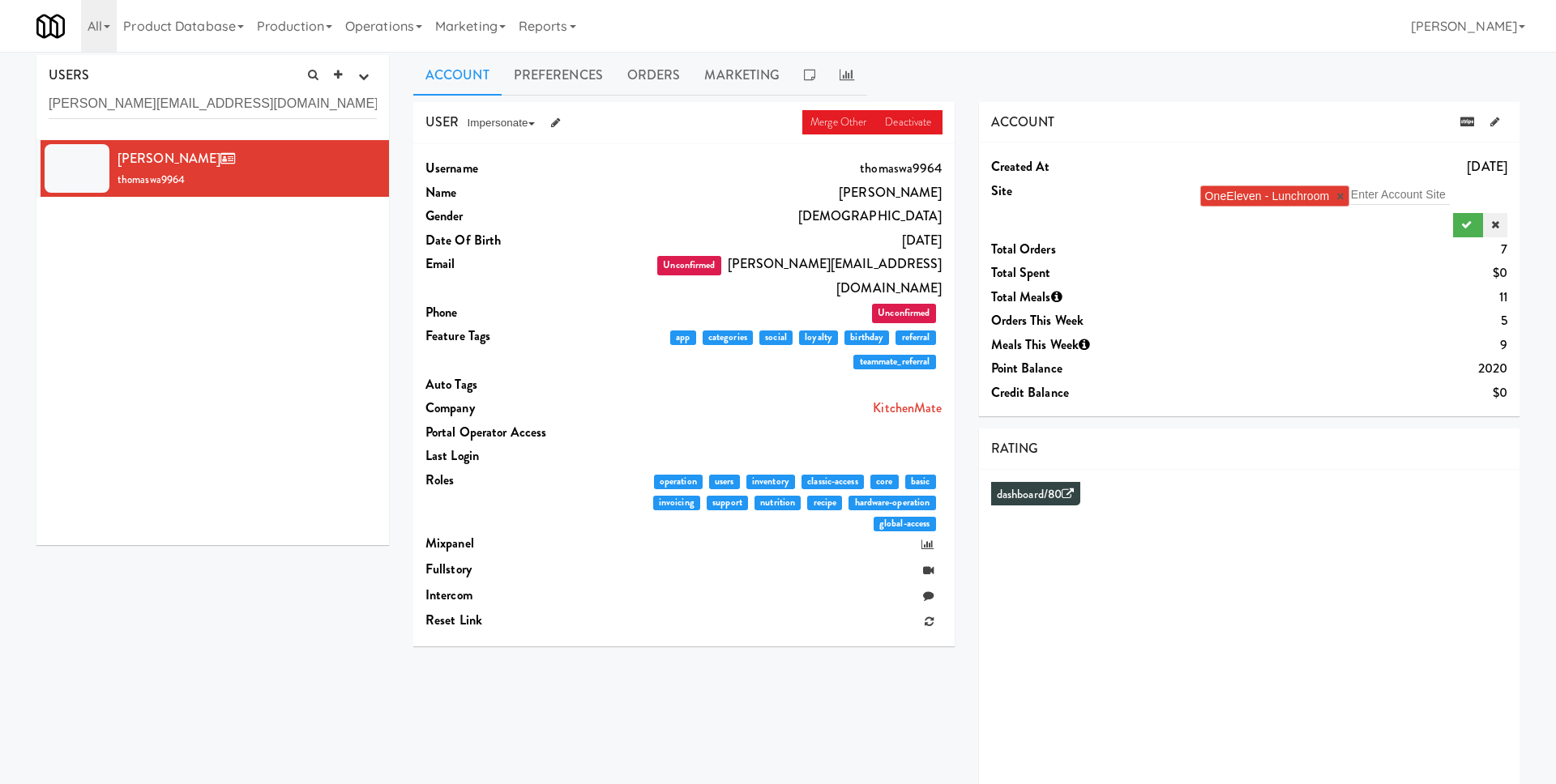
click at [1493, 225] on icon at bounding box center [1494, 225] width 8 height 11
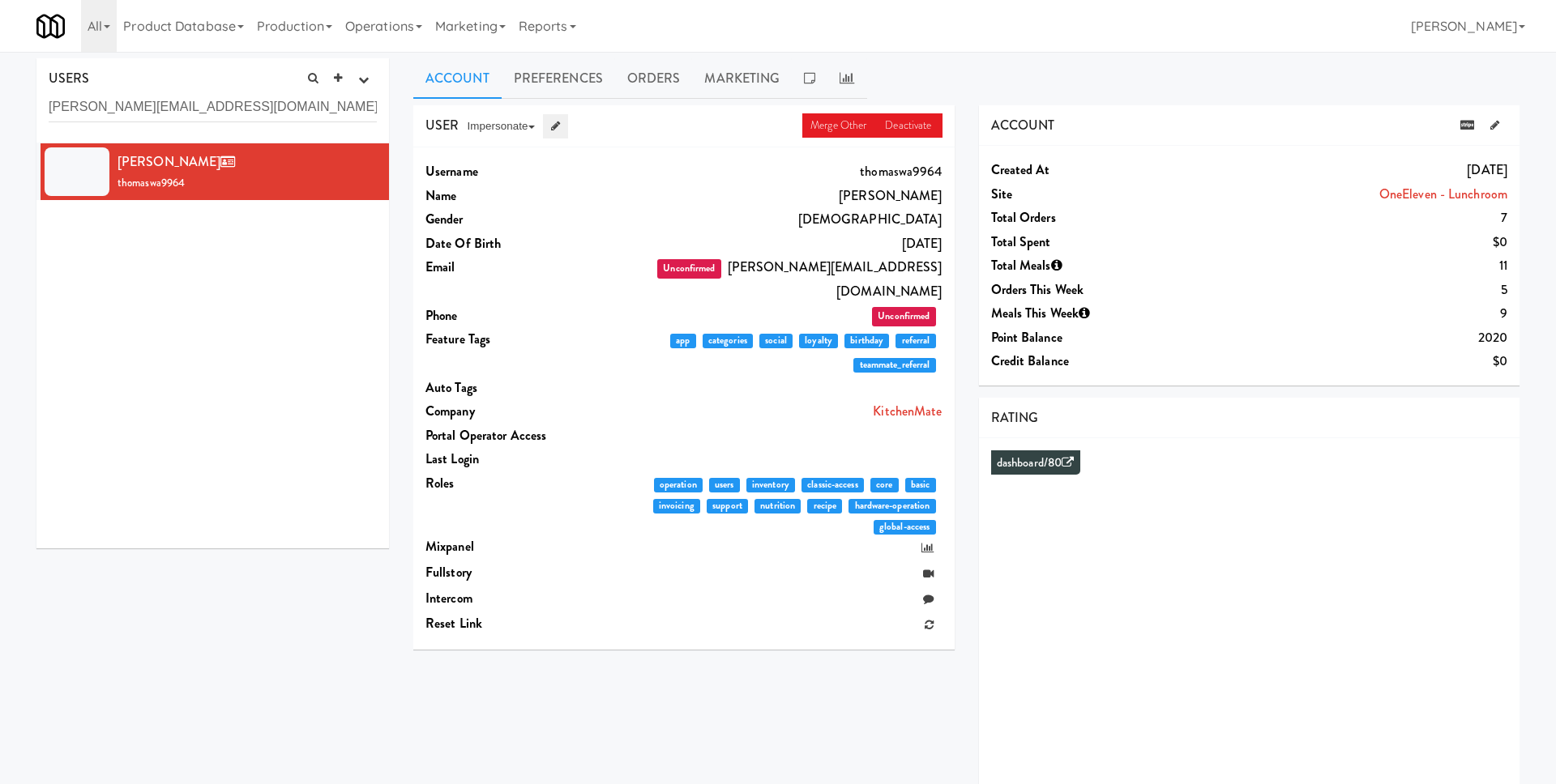
click at [560, 125] on icon at bounding box center [555, 126] width 9 height 11
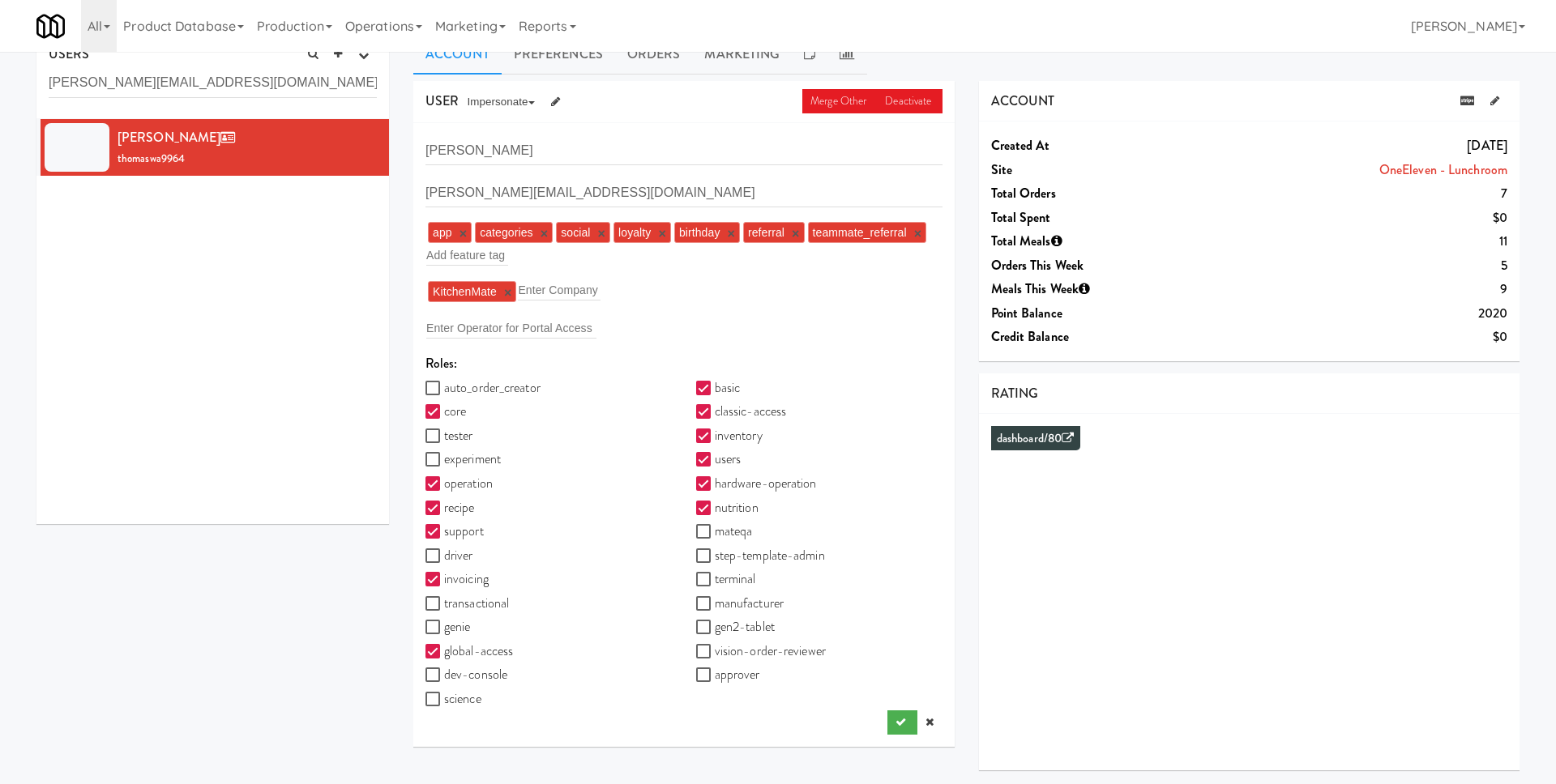
scroll to position [52, 0]
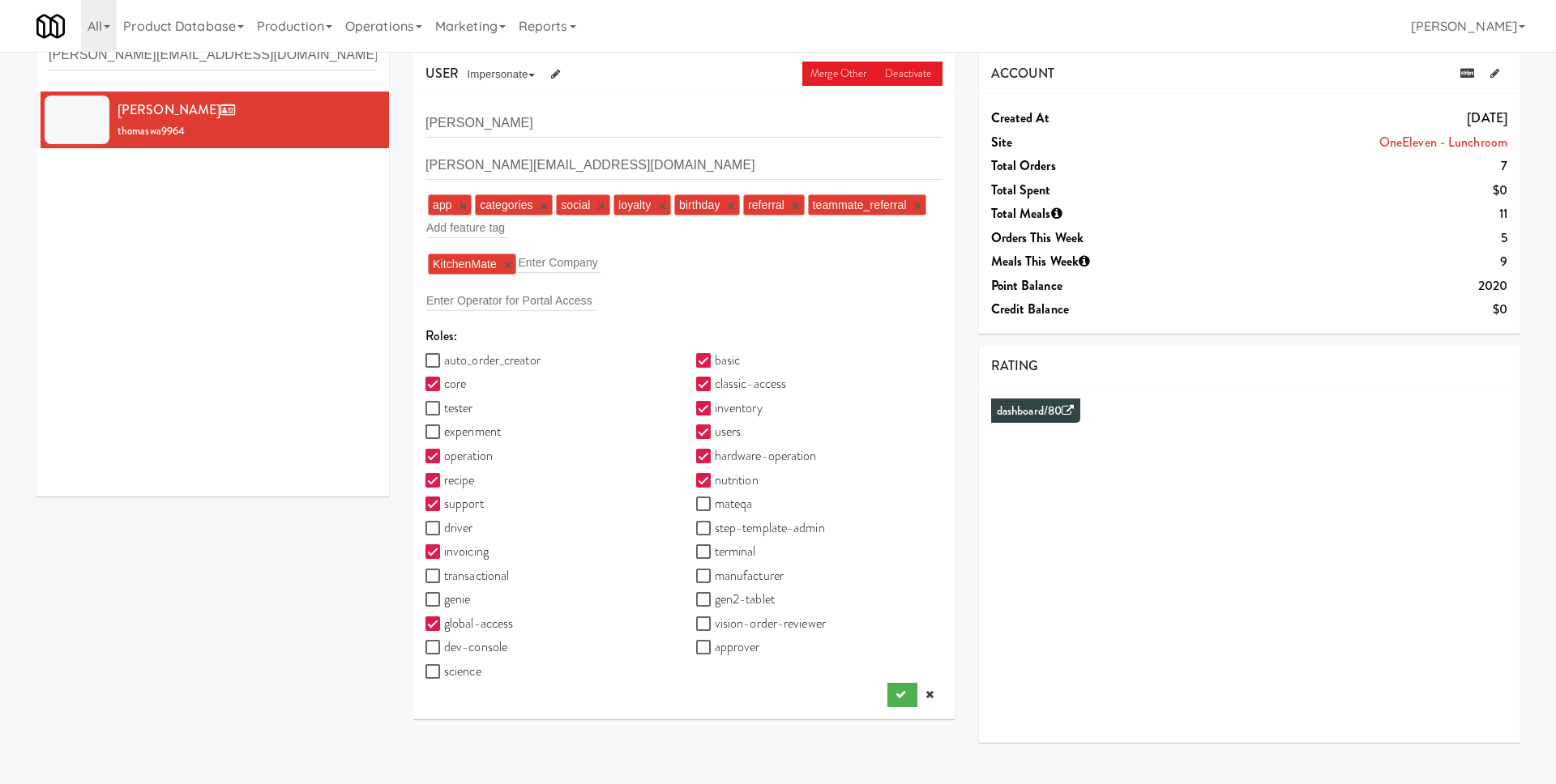
click at [789, 617] on label "vision-order-reviewer" at bounding box center [761, 623] width 129 height 24
click at [714, 618] on input "vision-order-reviewer" at bounding box center [705, 624] width 19 height 13
checkbox input "true"
click at [904, 697] on icon "submit" at bounding box center [901, 695] width 11 height 11
